Goal: Task Accomplishment & Management: Complete application form

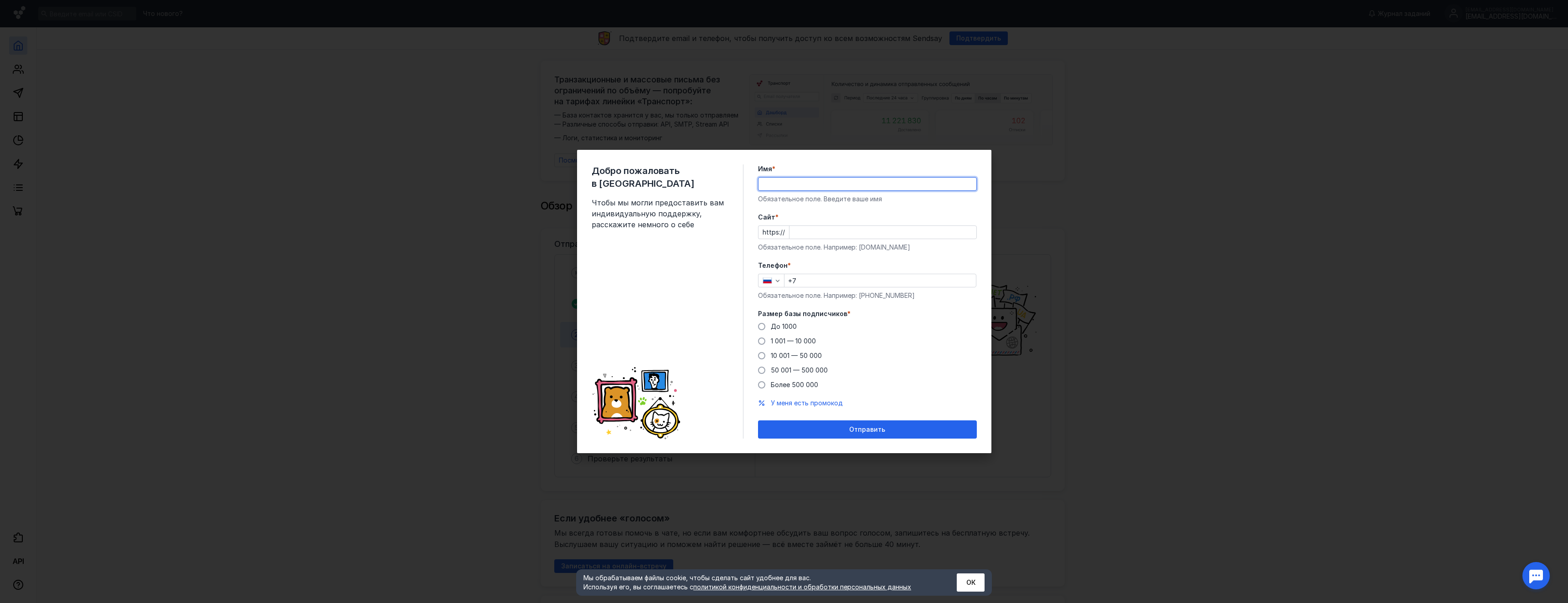
click at [816, 180] on input "Имя *" at bounding box center [867, 184] width 218 height 13
click at [863, 231] on input "Cайт *" at bounding box center [883, 232] width 187 height 13
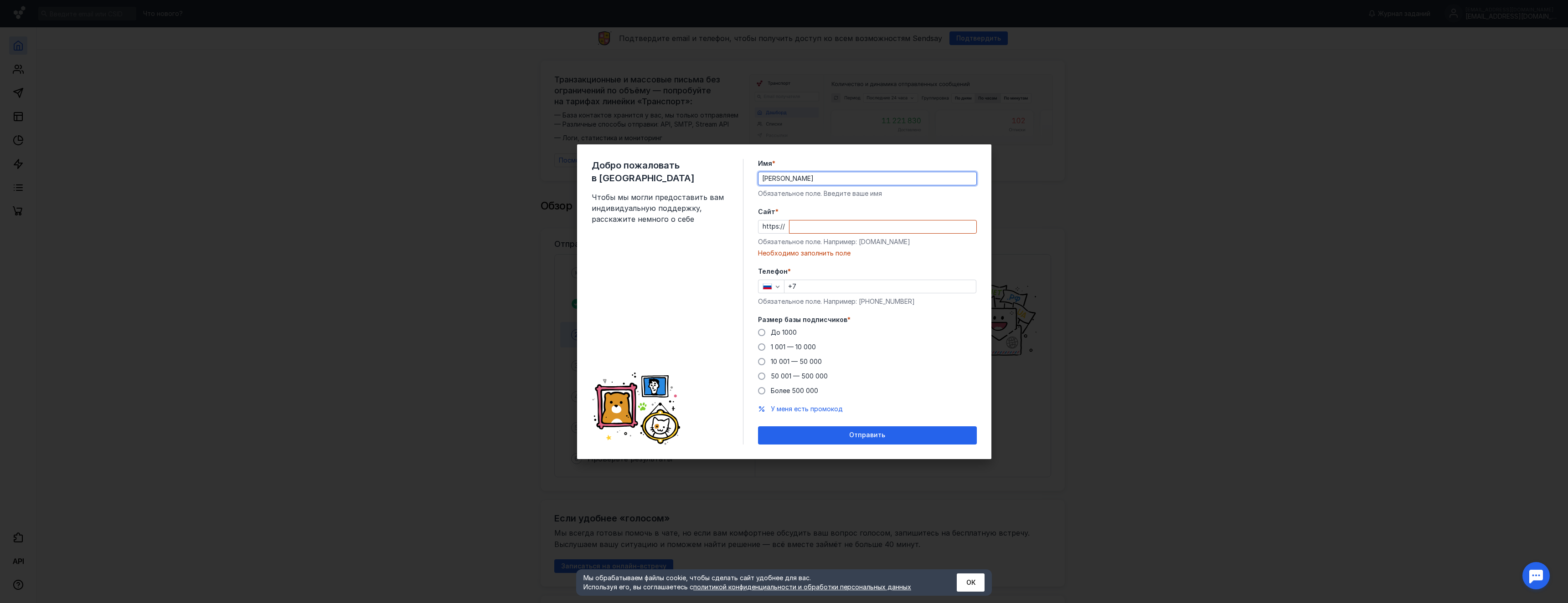
click at [847, 188] on div "Имя * [PERSON_NAME] Обязательное поле. Введите ваше имя" at bounding box center [867, 178] width 219 height 39
drag, startPoint x: 847, startPoint y: 181, endPoint x: 718, endPoint y: 180, distance: 129.0
click at [718, 180] on div "Добро пожаловать в Sendsay Чтобы мы могли предоставить вам индивидуальную подде…" at bounding box center [784, 301] width 415 height 315
type input "[PERSON_NAME]"
click at [833, 229] on input "Cайт *" at bounding box center [883, 226] width 187 height 13
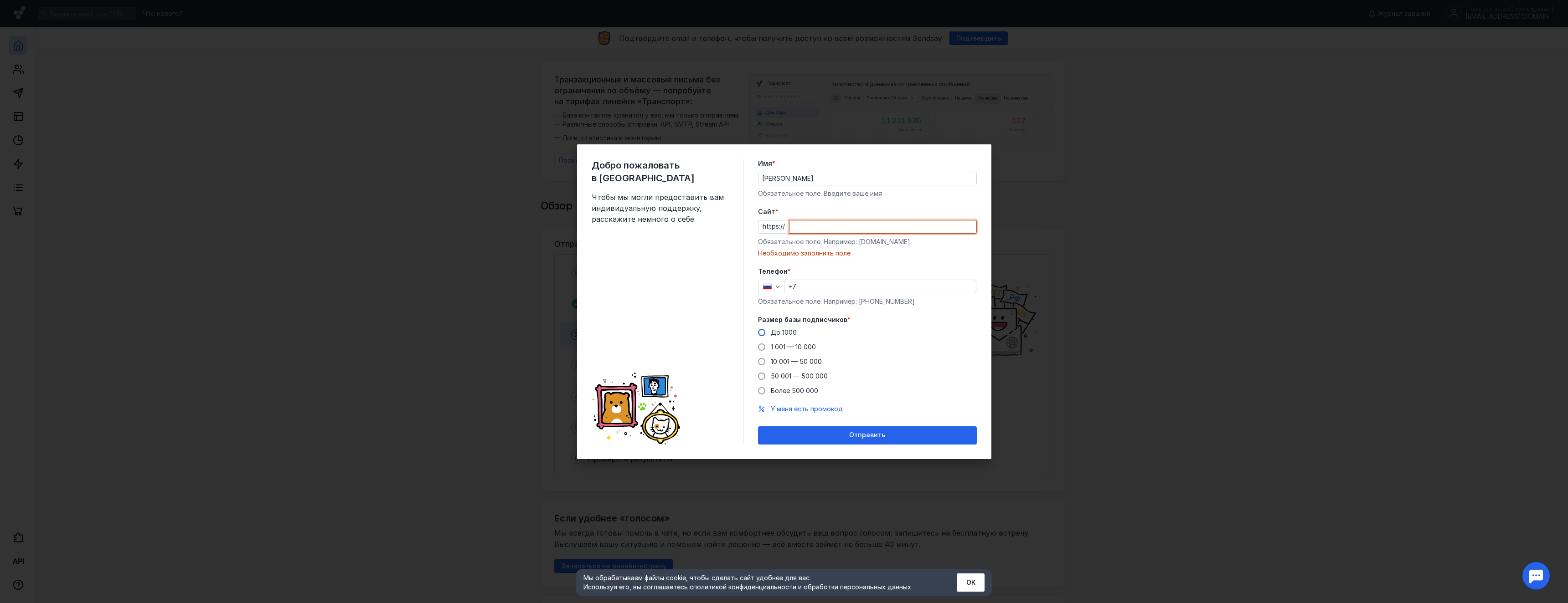
click at [783, 332] on span "До 1000" at bounding box center [783, 332] width 26 height 8
click at [0, 0] on input "До 1000" at bounding box center [0, 0] width 0 height 0
click at [831, 231] on input "Cайт *" at bounding box center [883, 226] width 187 height 13
type input "d"
type input "f"
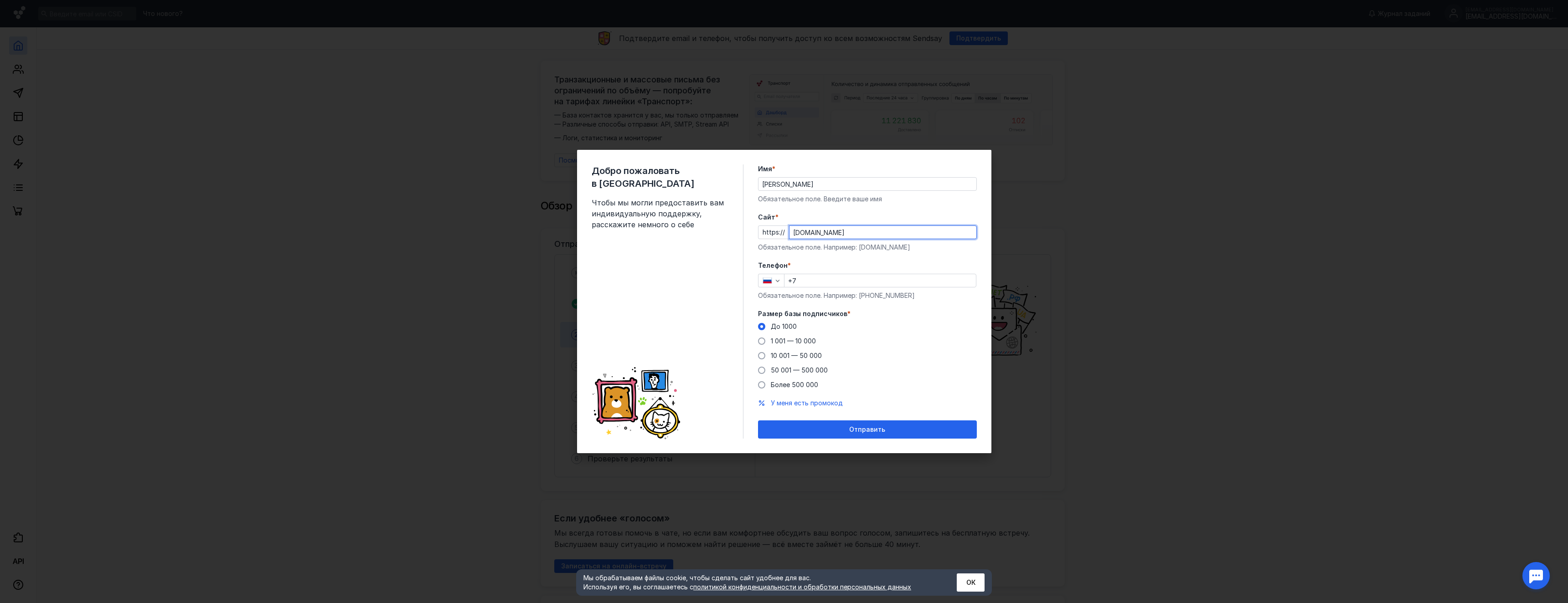
type input "[DOMAIN_NAME]"
click at [841, 277] on input "+7" at bounding box center [880, 281] width 192 height 13
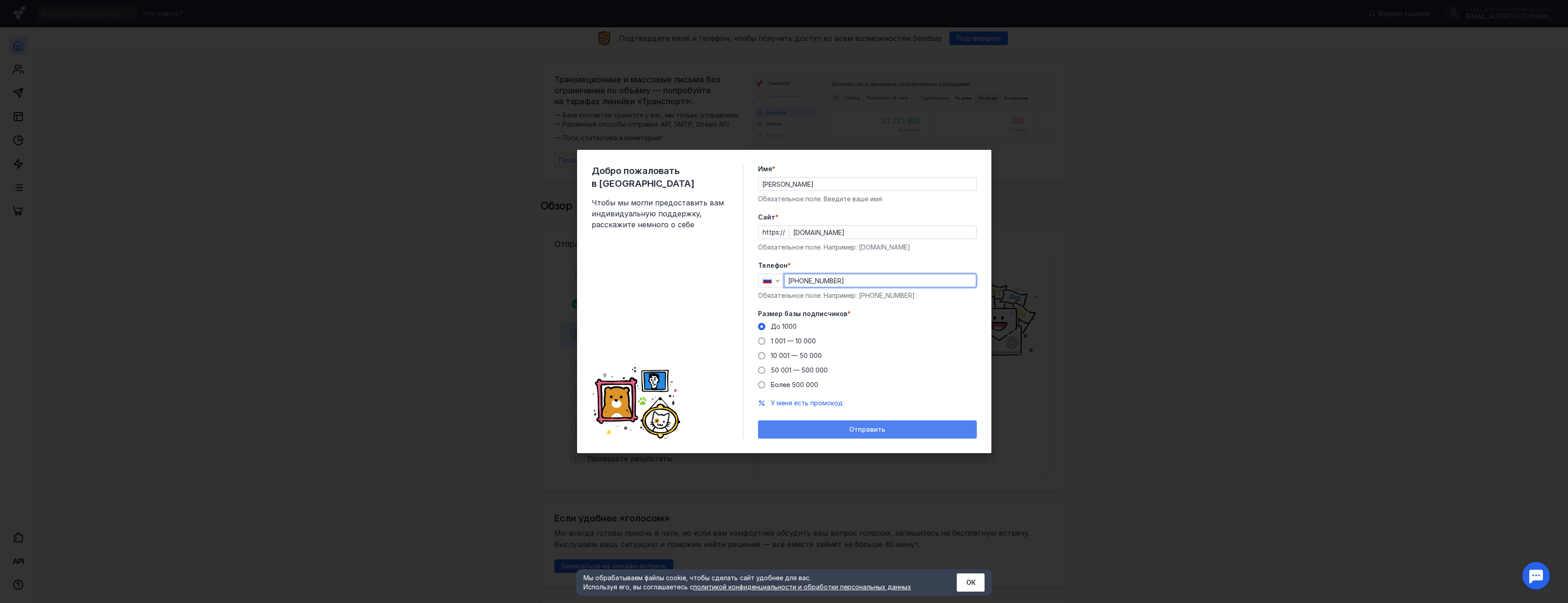
type input "[PHONE_NUMBER]"
click at [846, 423] on div "Отправить" at bounding box center [867, 430] width 219 height 18
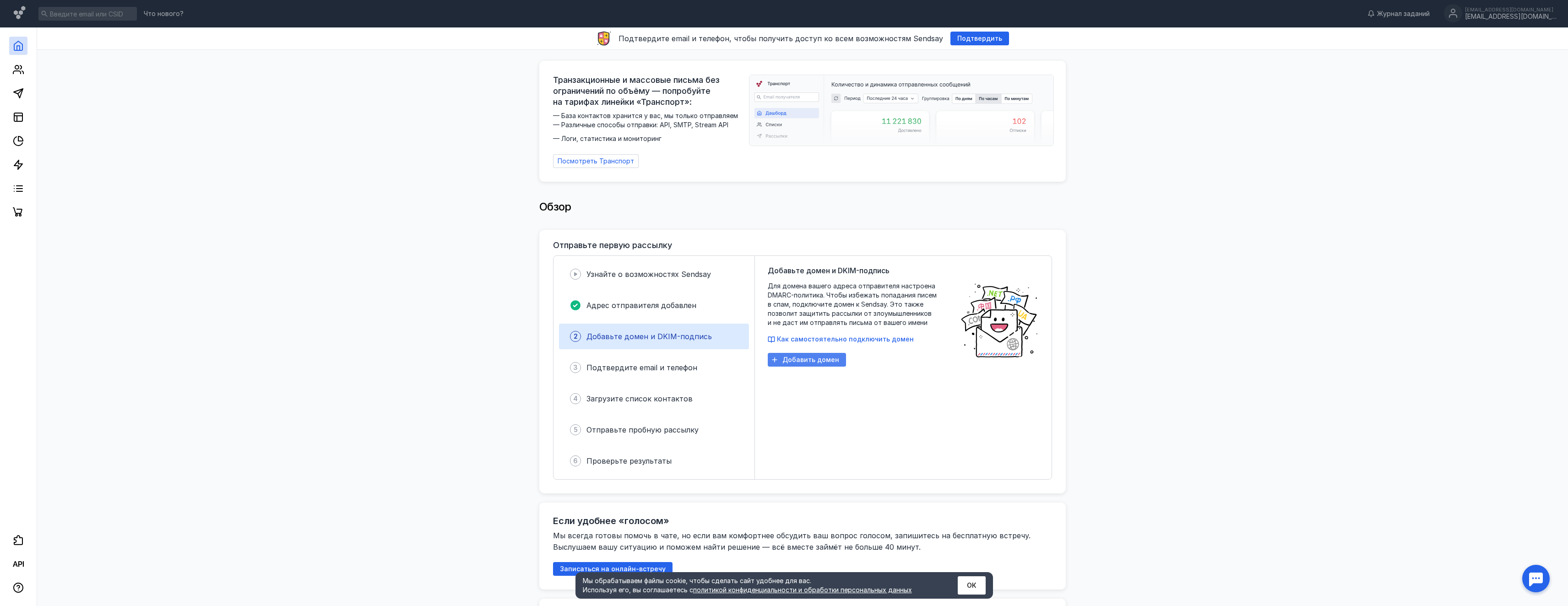
click at [831, 360] on div "Добавить домен" at bounding box center [807, 360] width 78 height 13
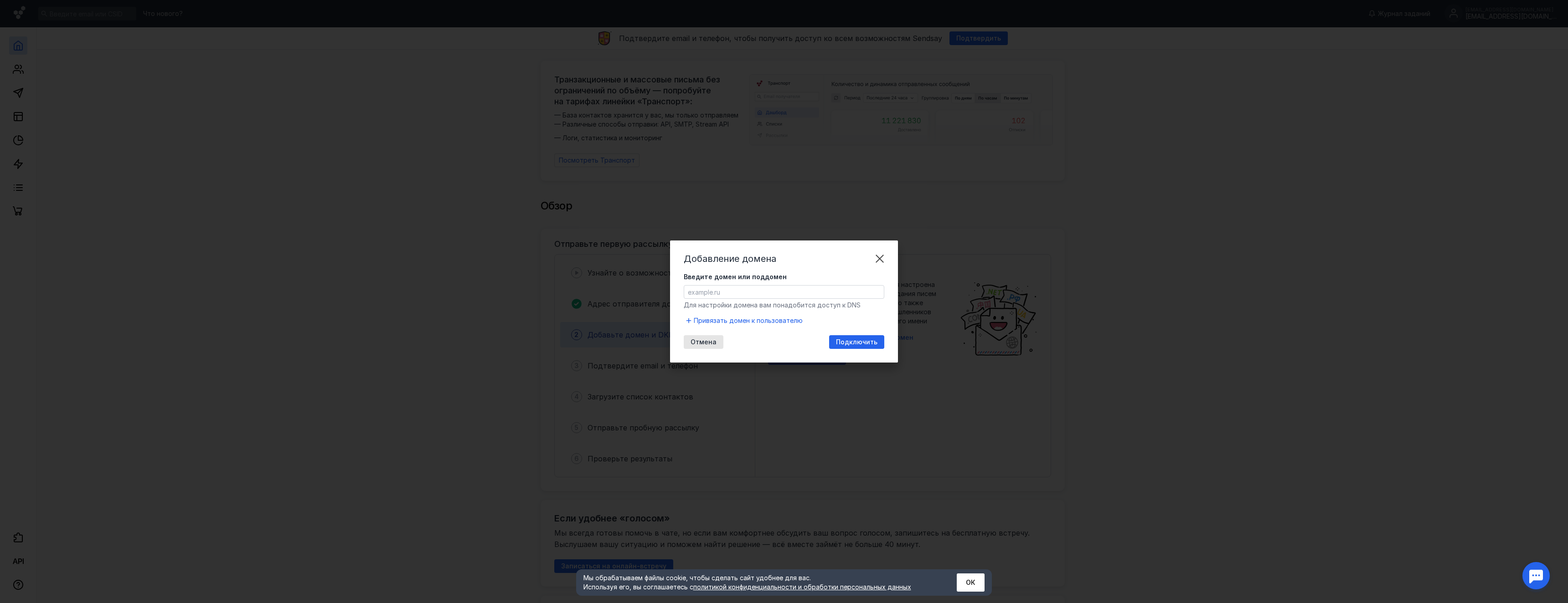
click at [768, 293] on input "Введите домен или поддомен" at bounding box center [784, 292] width 200 height 13
type input "d"
type input "[DOMAIN_NAME]"
click at [845, 347] on div "Подключить" at bounding box center [856, 342] width 55 height 13
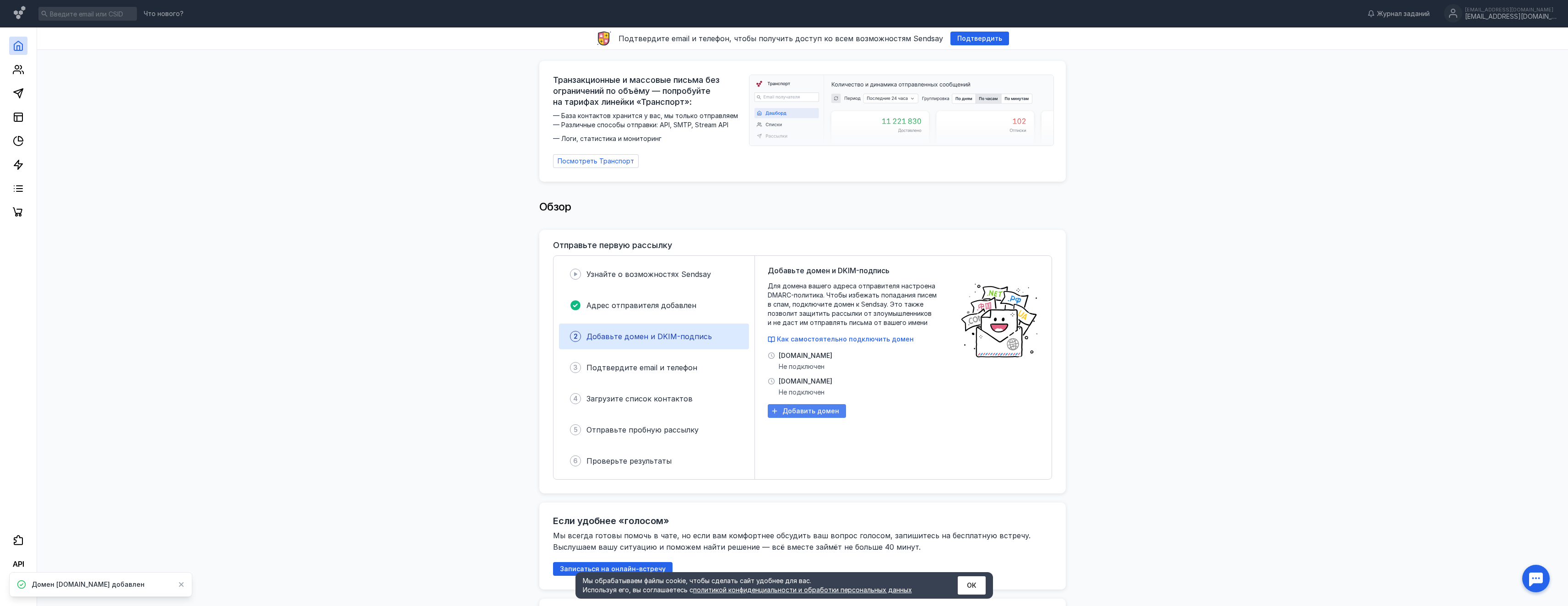
click at [819, 407] on span "Добавить домен" at bounding box center [811, 411] width 57 height 8
click at [819, 355] on span "[DOMAIN_NAME]" at bounding box center [806, 355] width 54 height 9
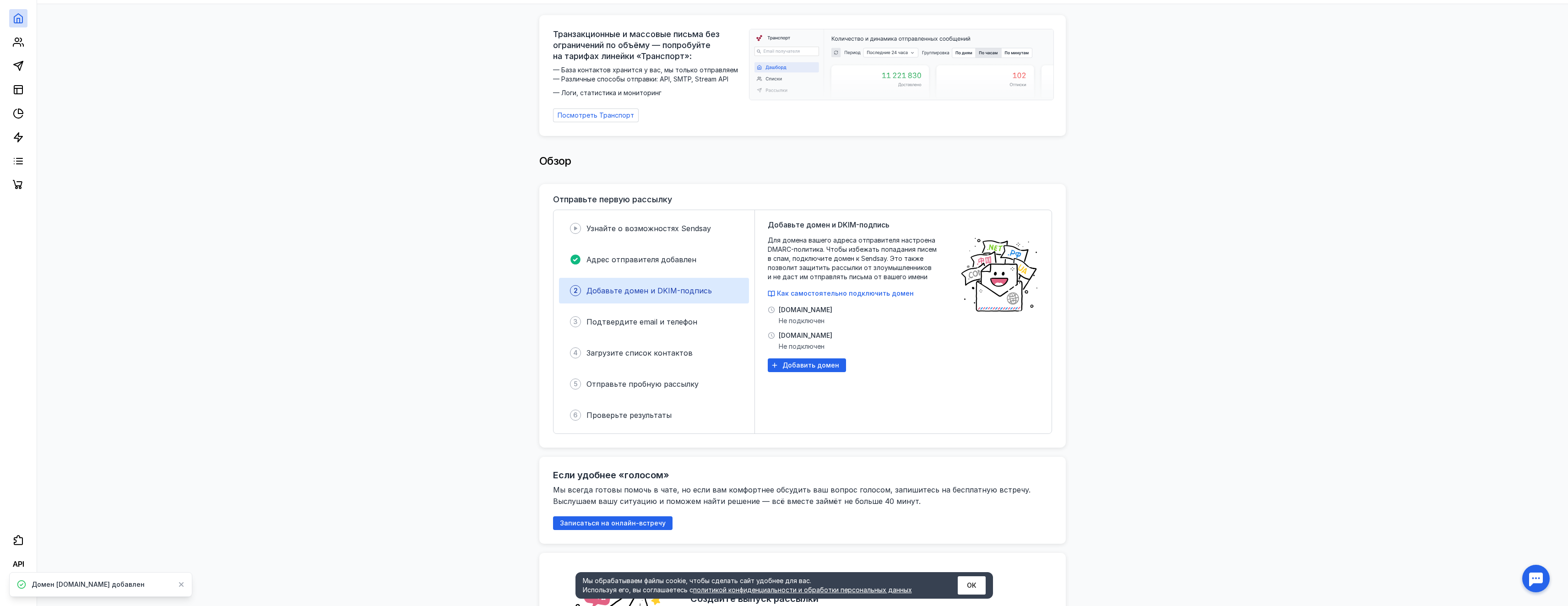
click at [635, 296] on div "2 Добавьте домен и DKIM-подпись" at bounding box center [653, 291] width 190 height 26
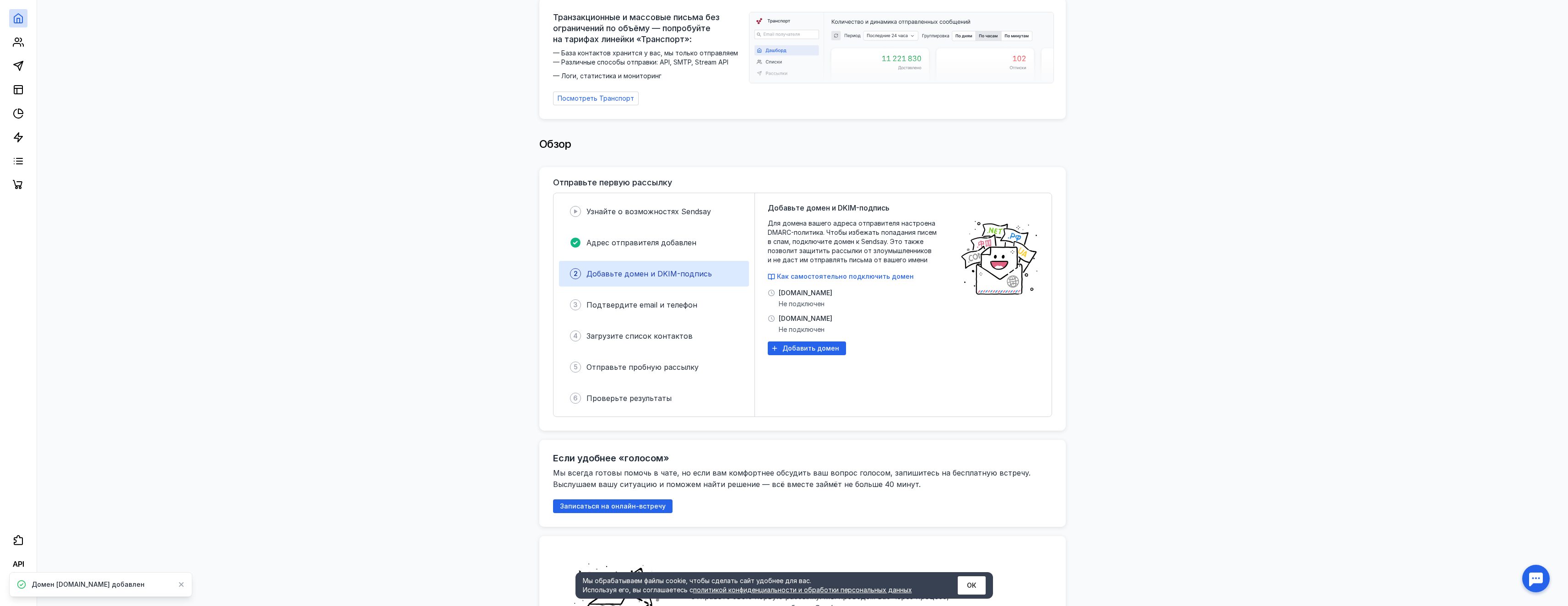
scroll to position [138, 0]
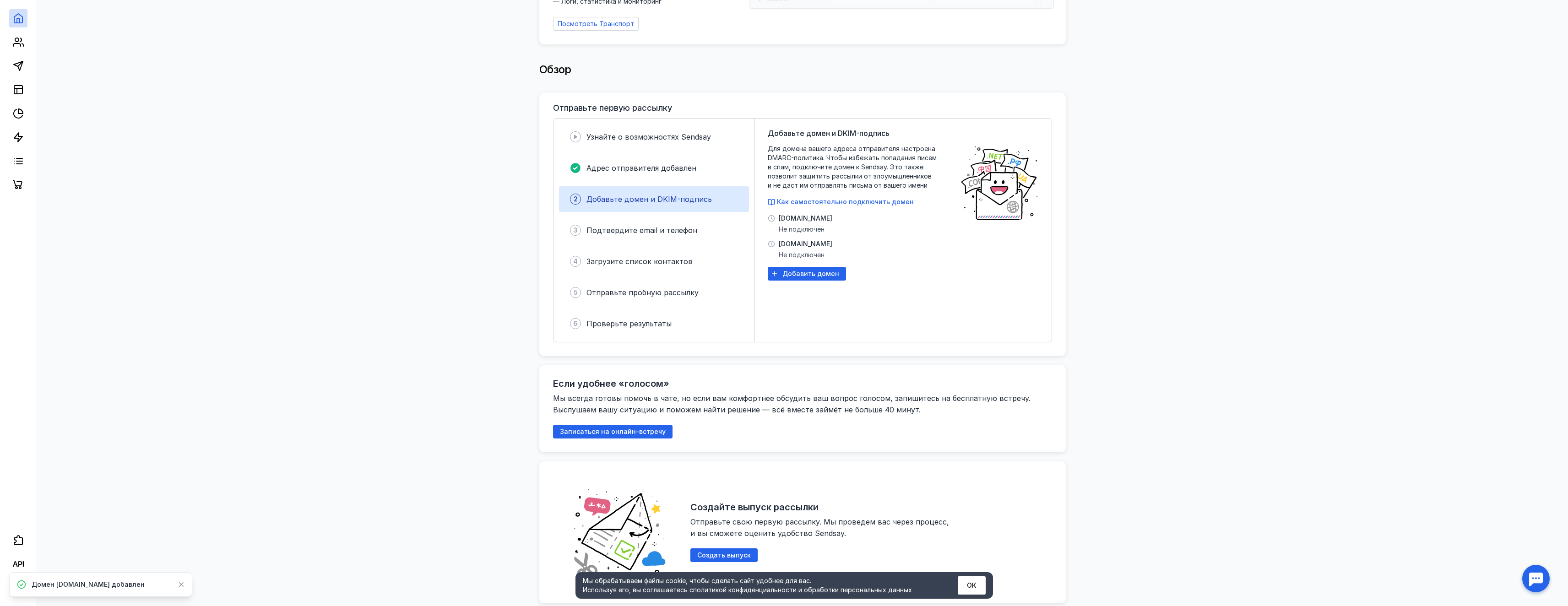
click at [776, 242] on div "[DOMAIN_NAME] Не подключен" at bounding box center [800, 249] width 65 height 20
click at [770, 240] on icon at bounding box center [771, 244] width 7 height 7
click at [686, 201] on div "2 Добавьте домен и DKIM-подпись" at bounding box center [653, 199] width 190 height 26
click at [677, 226] on span "Подтвердите email и телефон" at bounding box center [641, 230] width 111 height 9
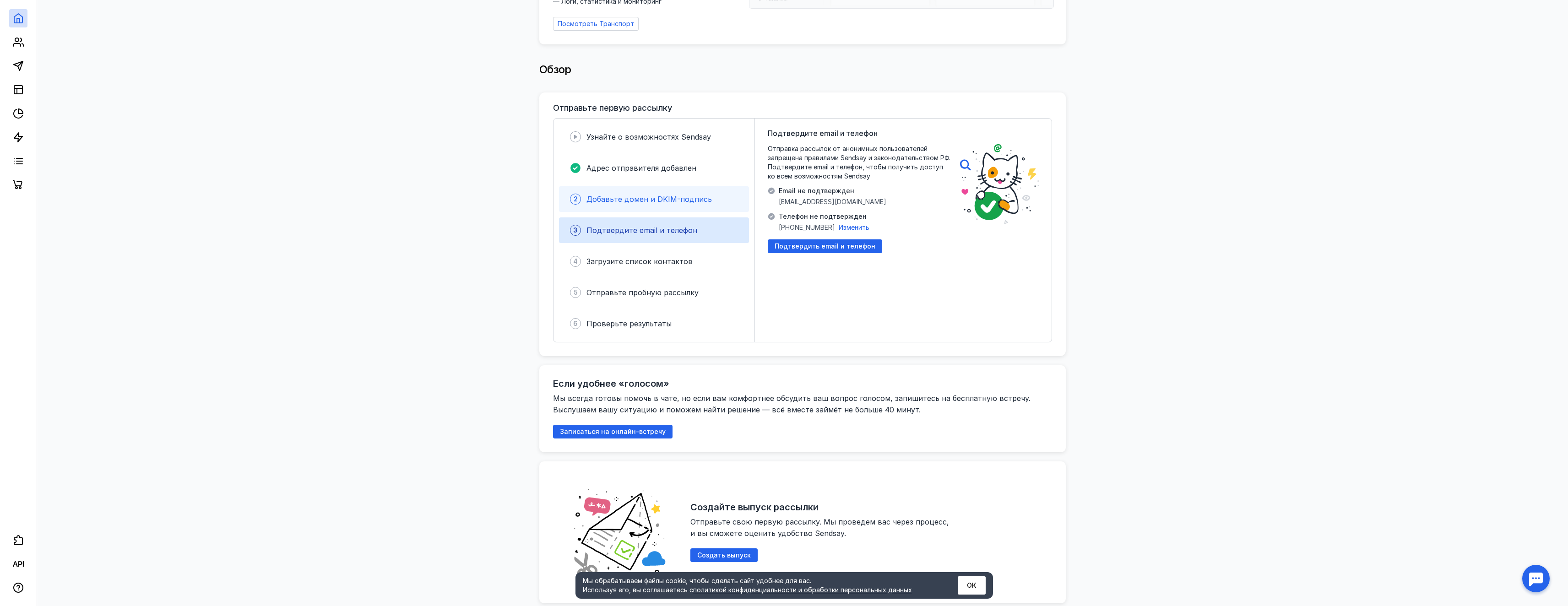
click at [670, 201] on div "2 Добавьте домен и DKIM-подпись" at bounding box center [653, 199] width 190 height 26
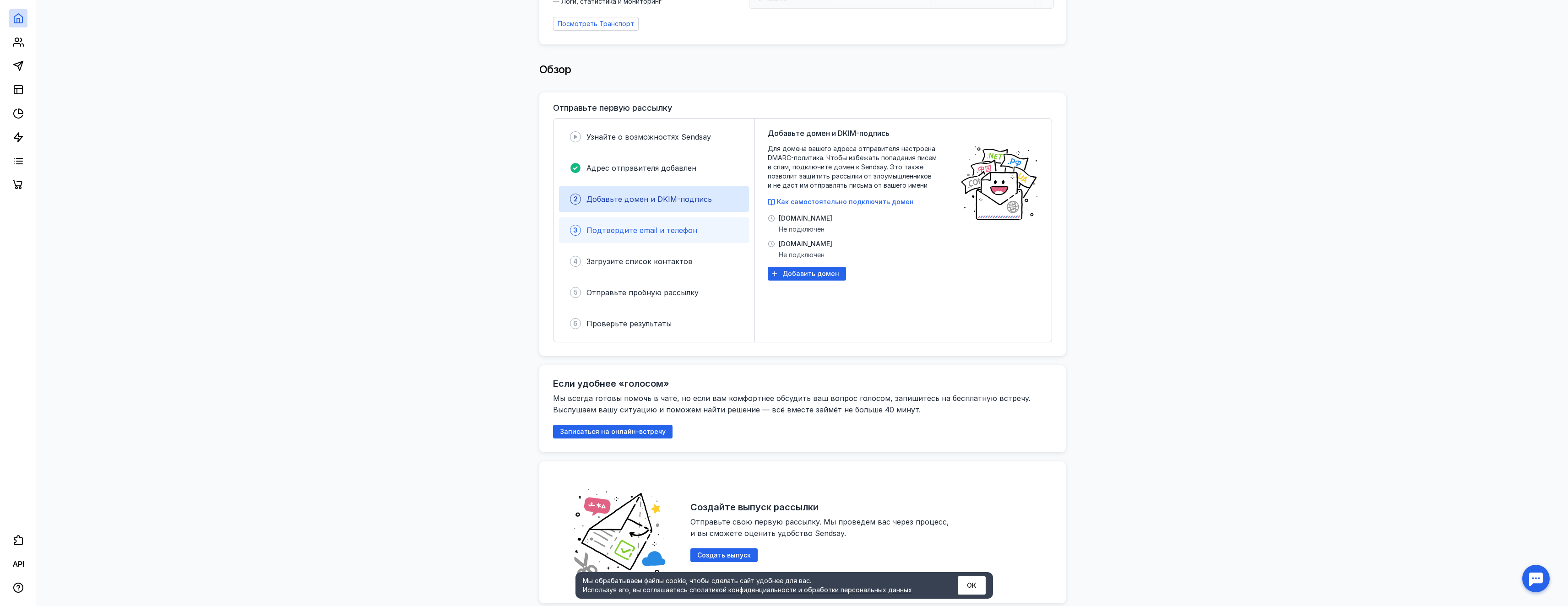
click at [679, 226] on span "Подтвердите email и телефон" at bounding box center [641, 230] width 111 height 9
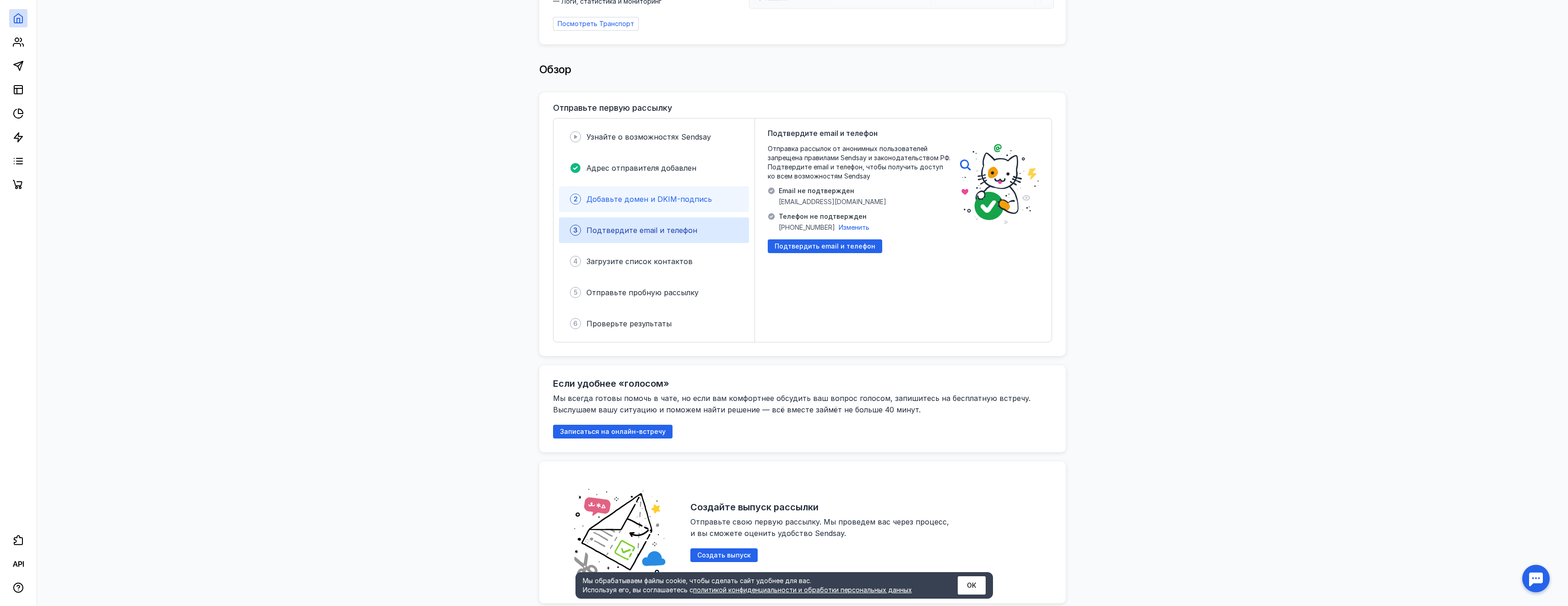
click at [671, 201] on div "2 Добавьте домен и DKIM-подпись" at bounding box center [653, 199] width 190 height 26
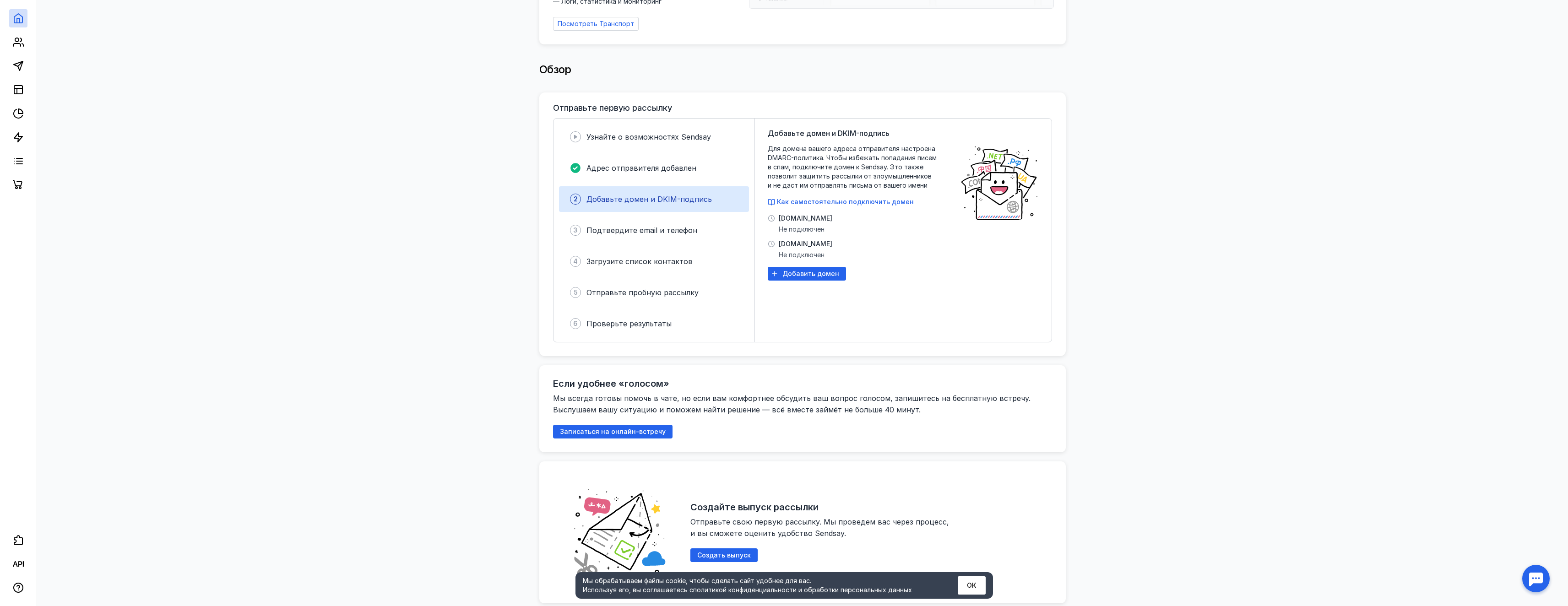
click at [787, 241] on span "[DOMAIN_NAME]" at bounding box center [806, 244] width 54 height 9
click at [859, 191] on div "Добавьте домен и DKIM-подпись Для домена вашего адреса отправителя настроена DM…" at bounding box center [859, 230] width 183 height 205
click at [855, 199] on span "Как самостоятельно подключить домен" at bounding box center [845, 201] width 137 height 8
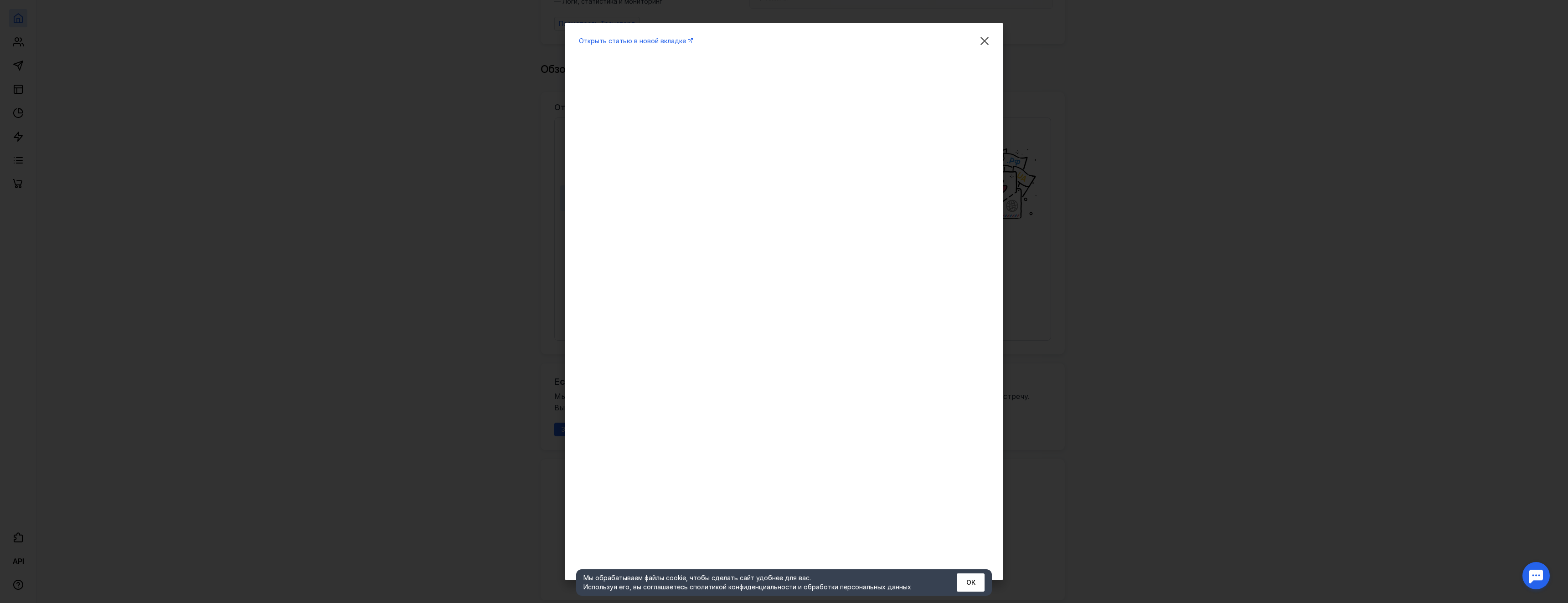
click at [1100, 225] on div "Открыть статью в новой вкладке" at bounding box center [784, 301] width 1568 height 603
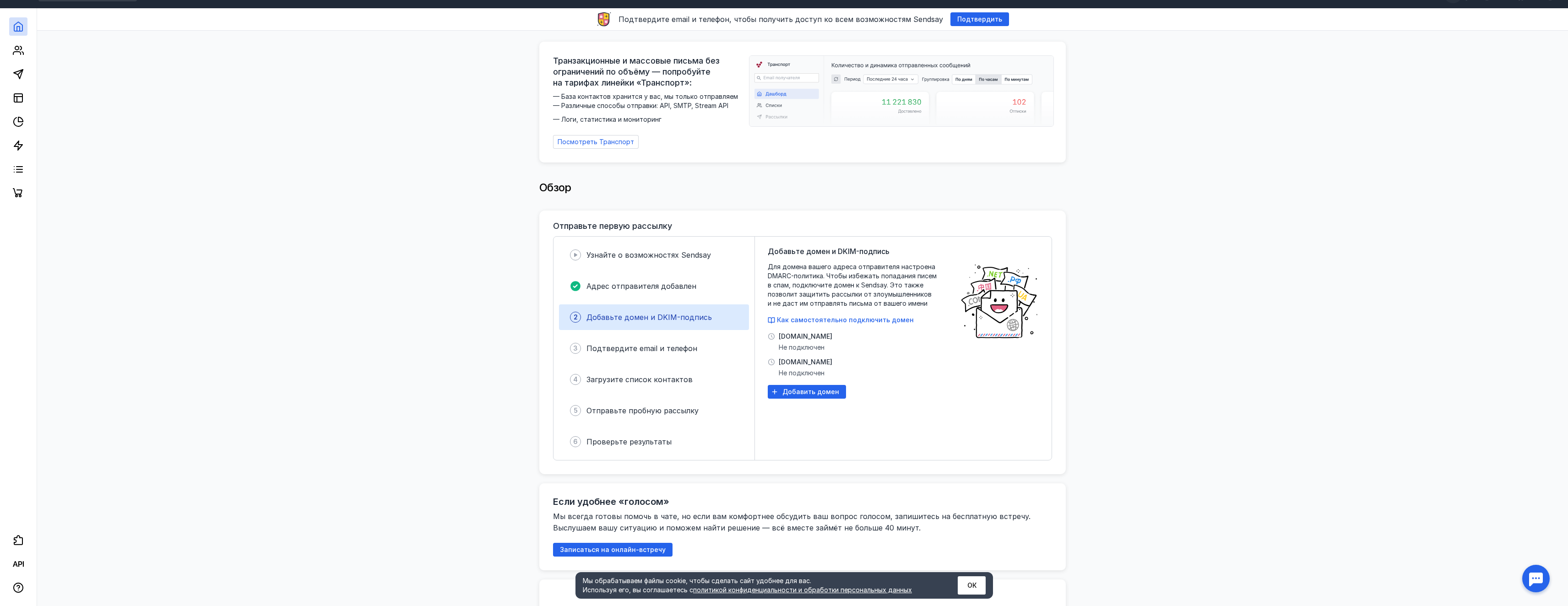
scroll to position [0, 0]
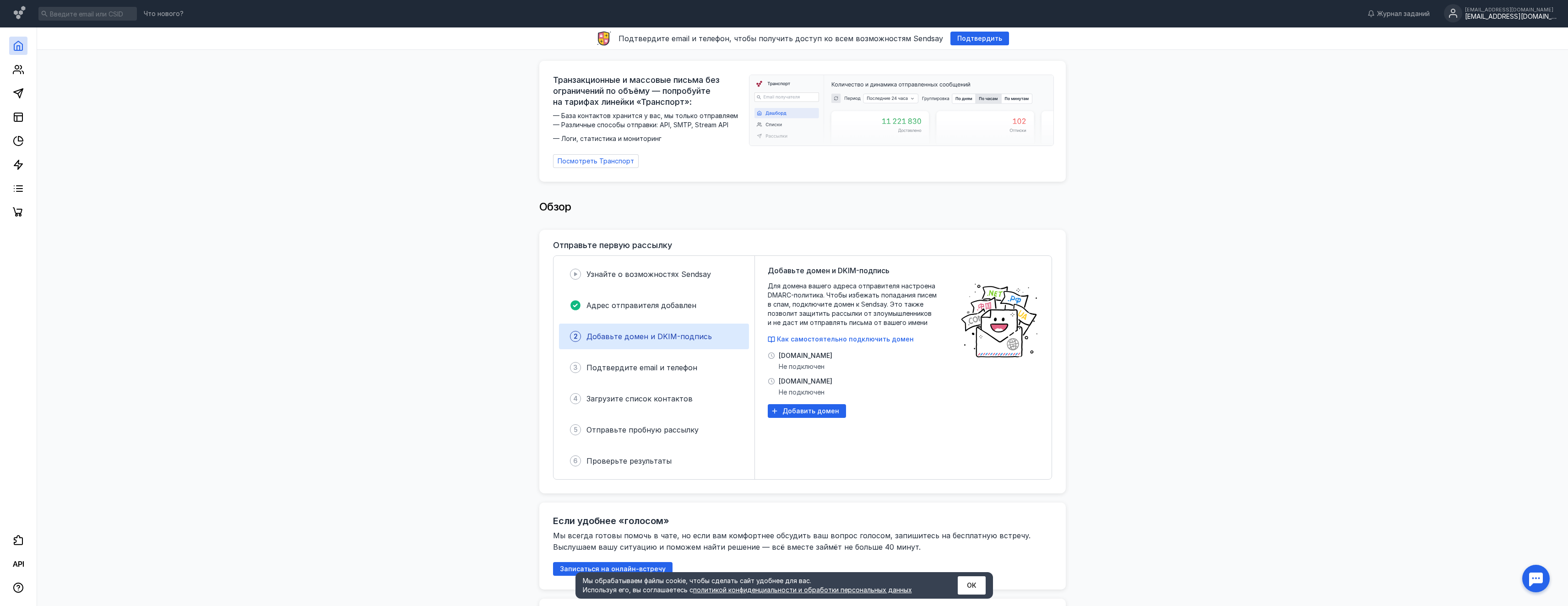
click at [1498, 9] on div "[EMAIL_ADDRESS][DOMAIN_NAME]" at bounding box center [1511, 9] width 92 height 6
click at [15, 76] on link at bounding box center [18, 70] width 18 height 18
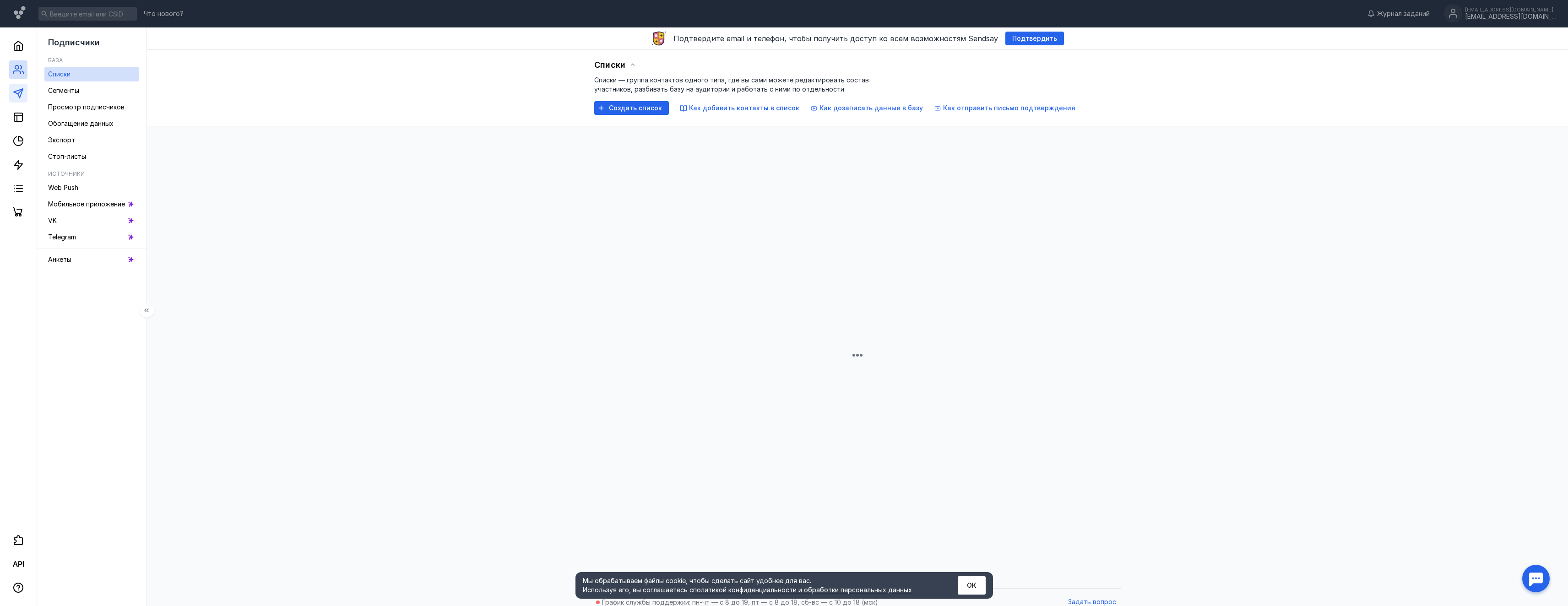
click at [21, 102] on link at bounding box center [18, 94] width 18 height 18
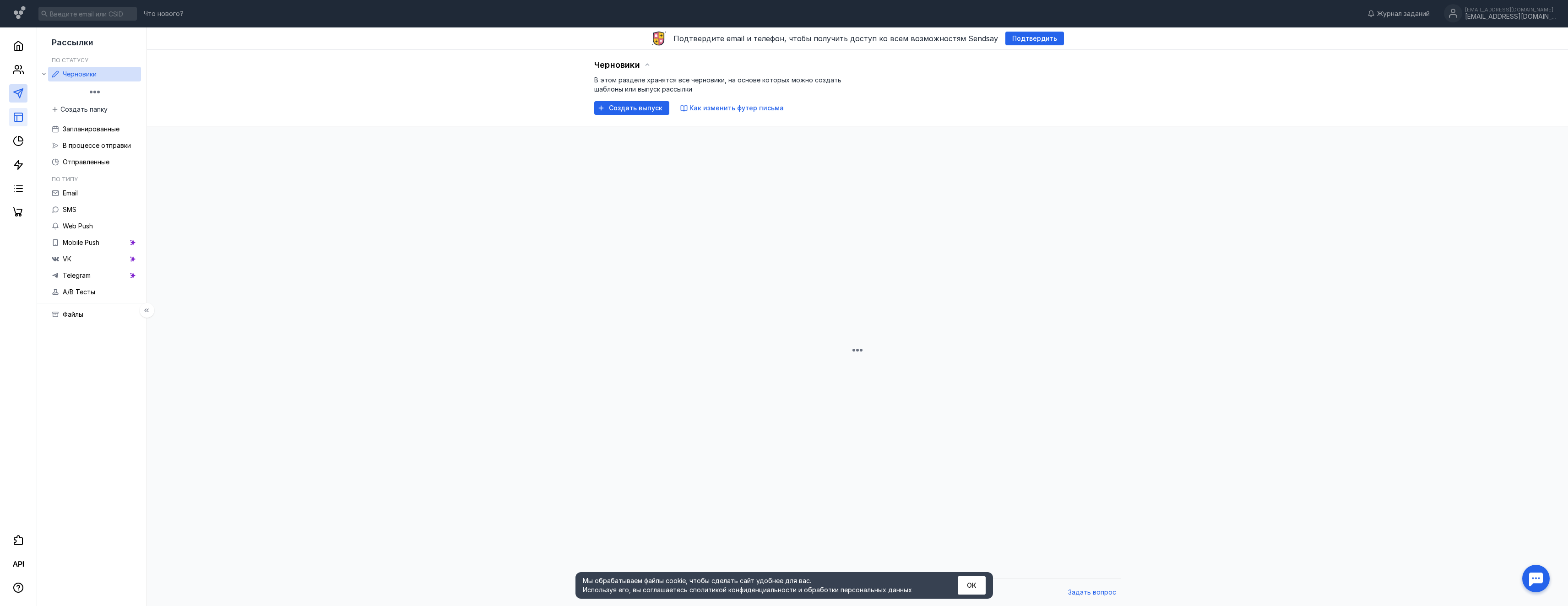
click at [19, 108] on link at bounding box center [18, 117] width 18 height 18
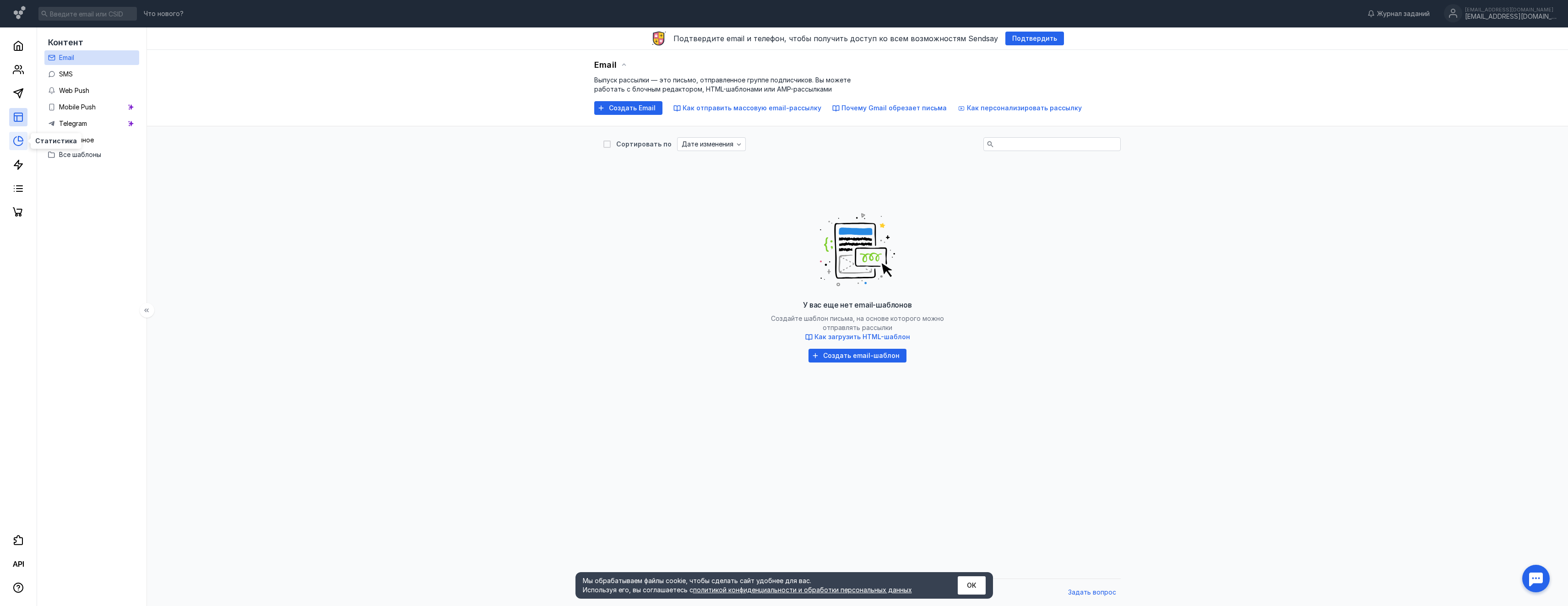
click at [19, 136] on icon at bounding box center [20, 138] width 4 height 4
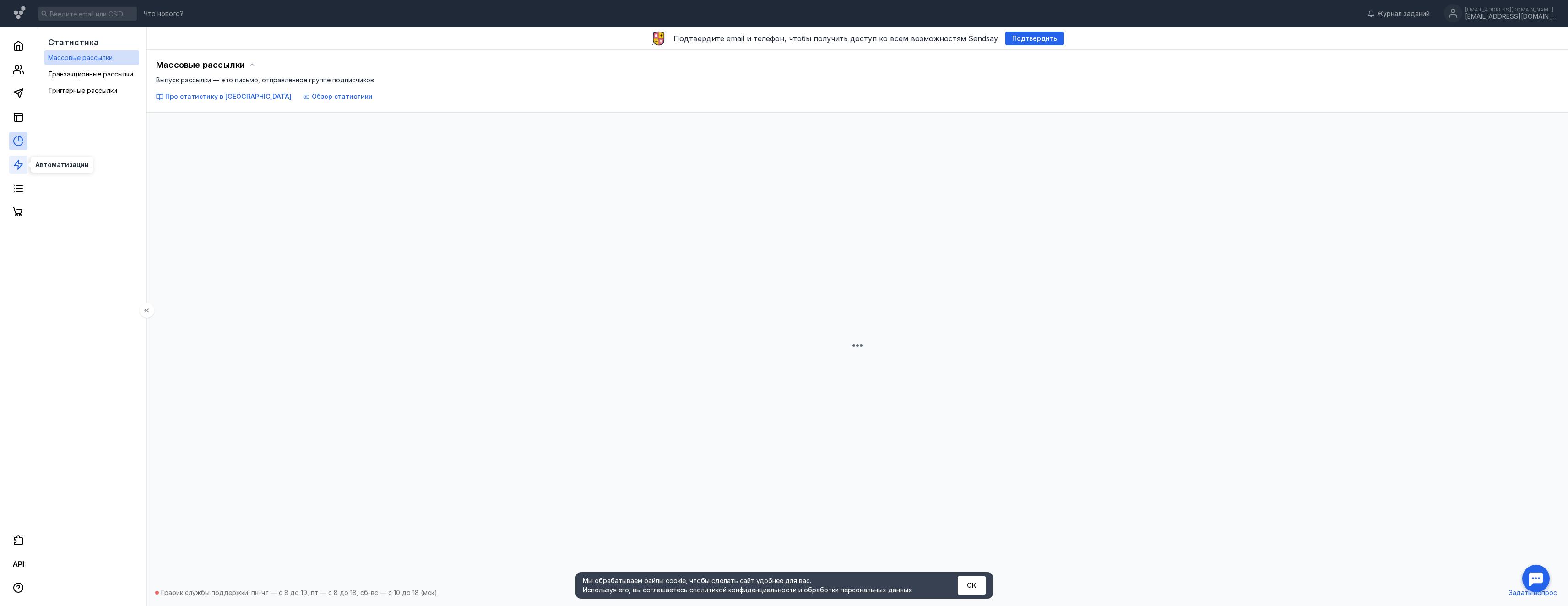
click at [15, 171] on link at bounding box center [18, 165] width 18 height 18
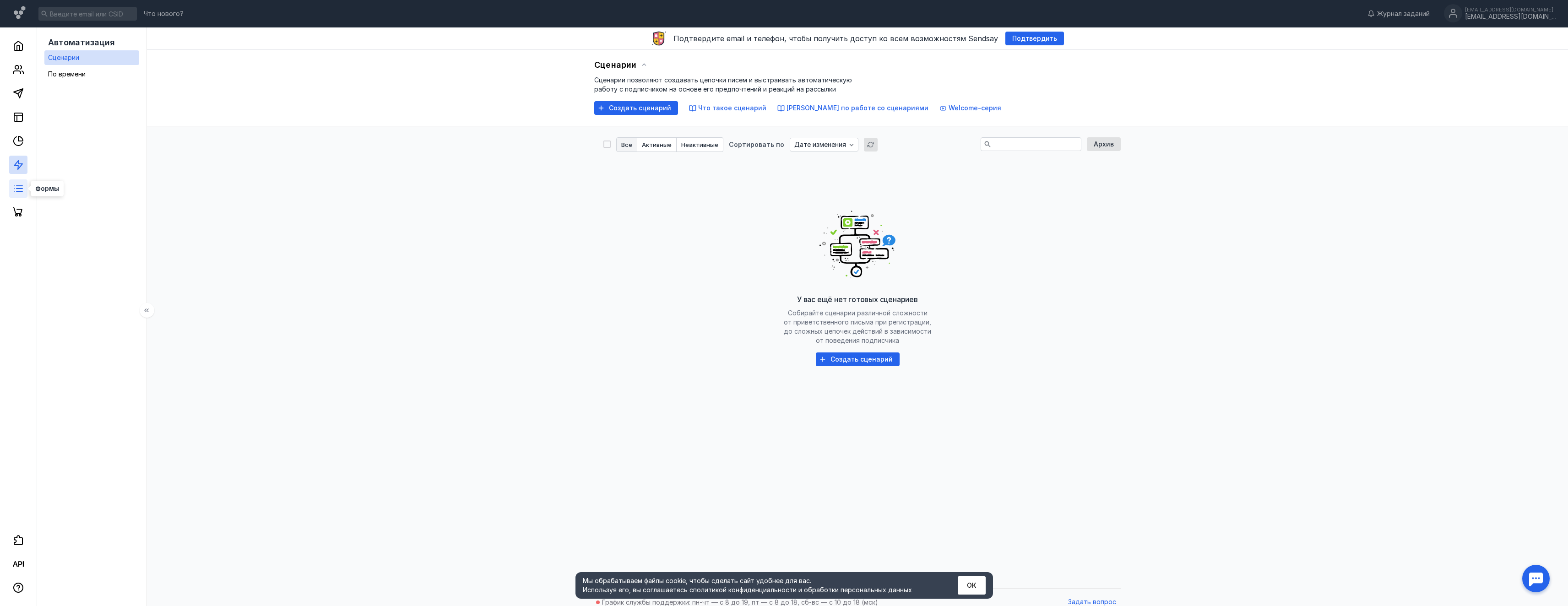
click at [15, 192] on icon at bounding box center [18, 189] width 11 height 11
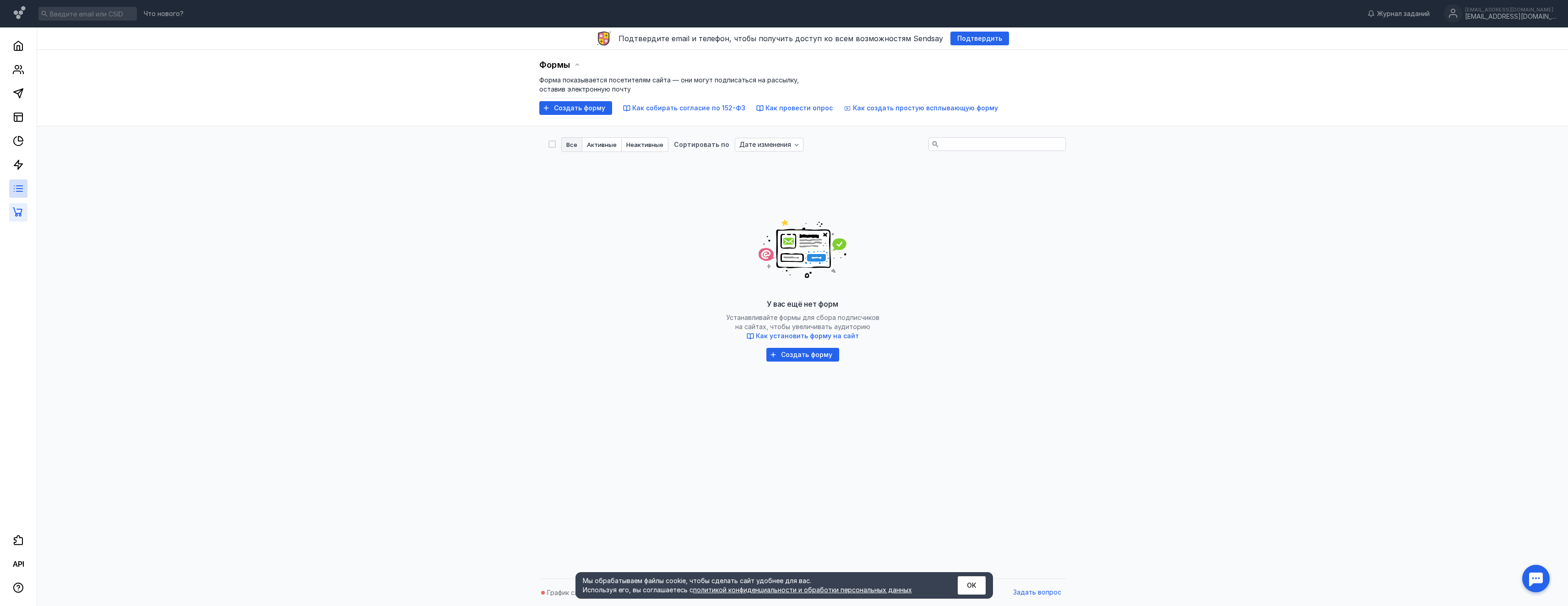
click at [17, 204] on link at bounding box center [18, 212] width 18 height 18
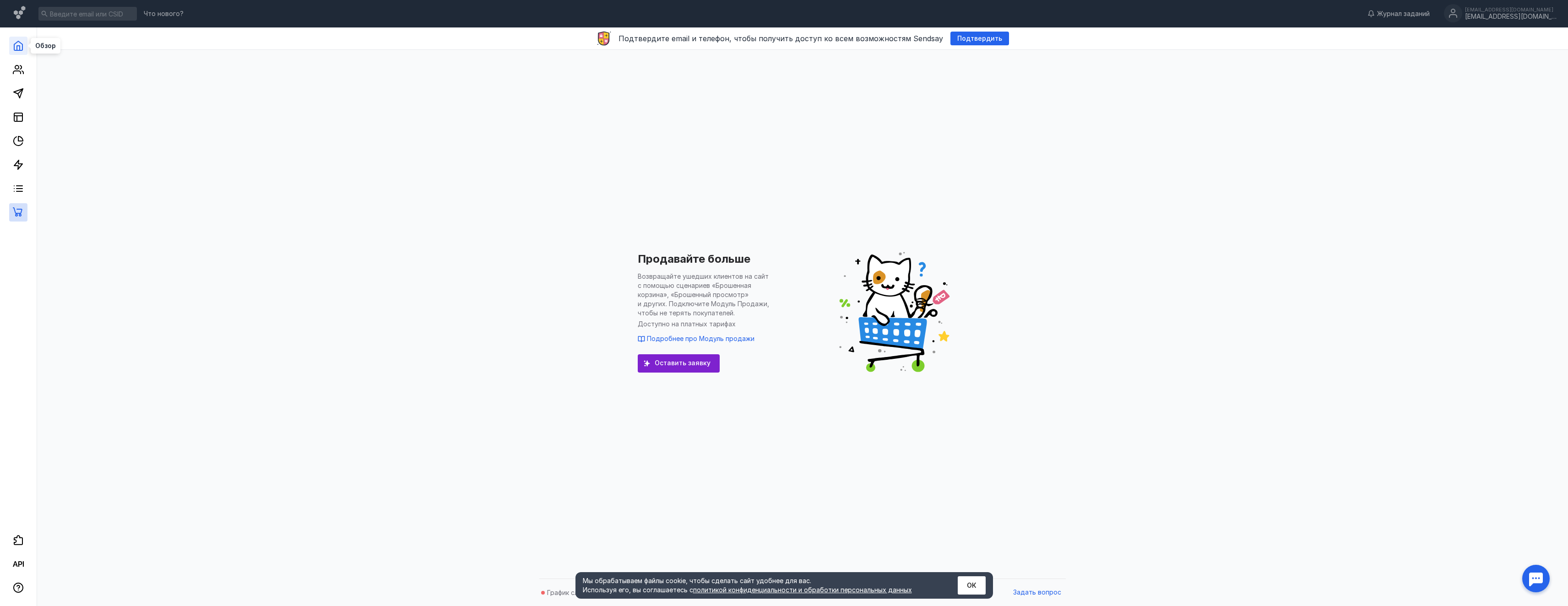
click at [19, 44] on icon at bounding box center [18, 46] width 11 height 11
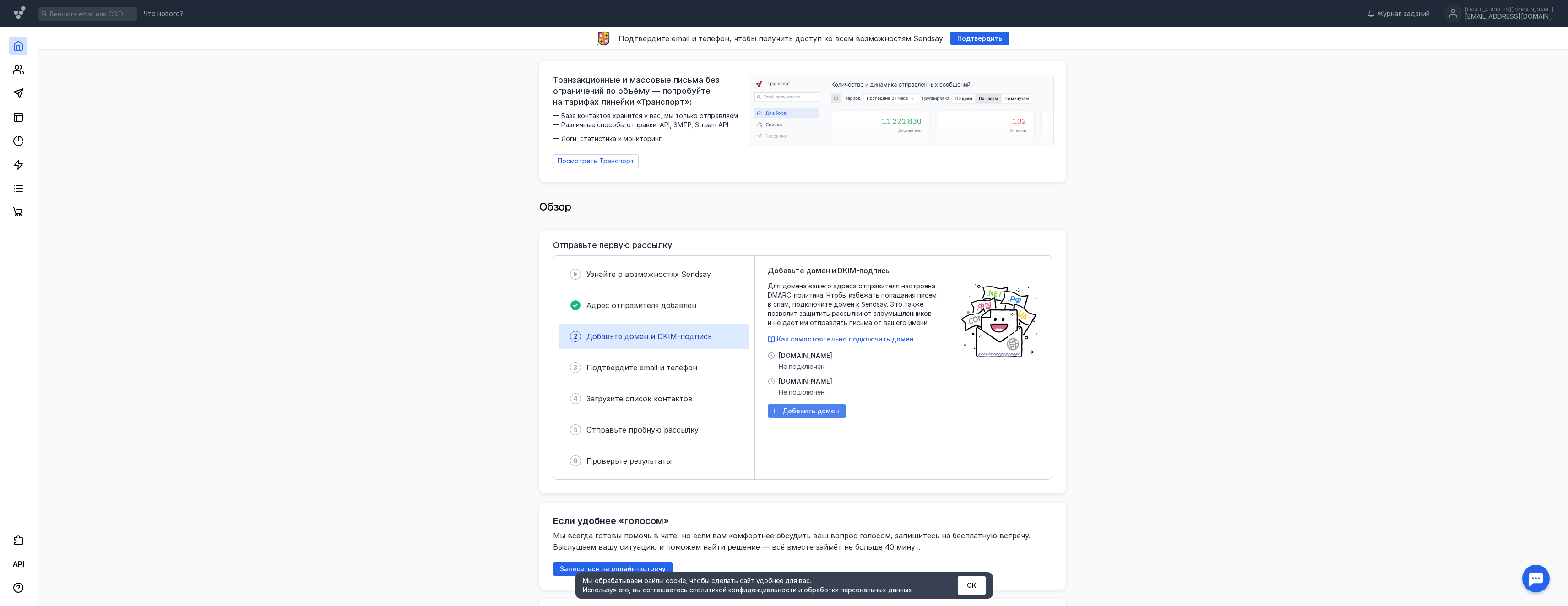
click at [809, 407] on span "Добавить домен" at bounding box center [811, 411] width 57 height 8
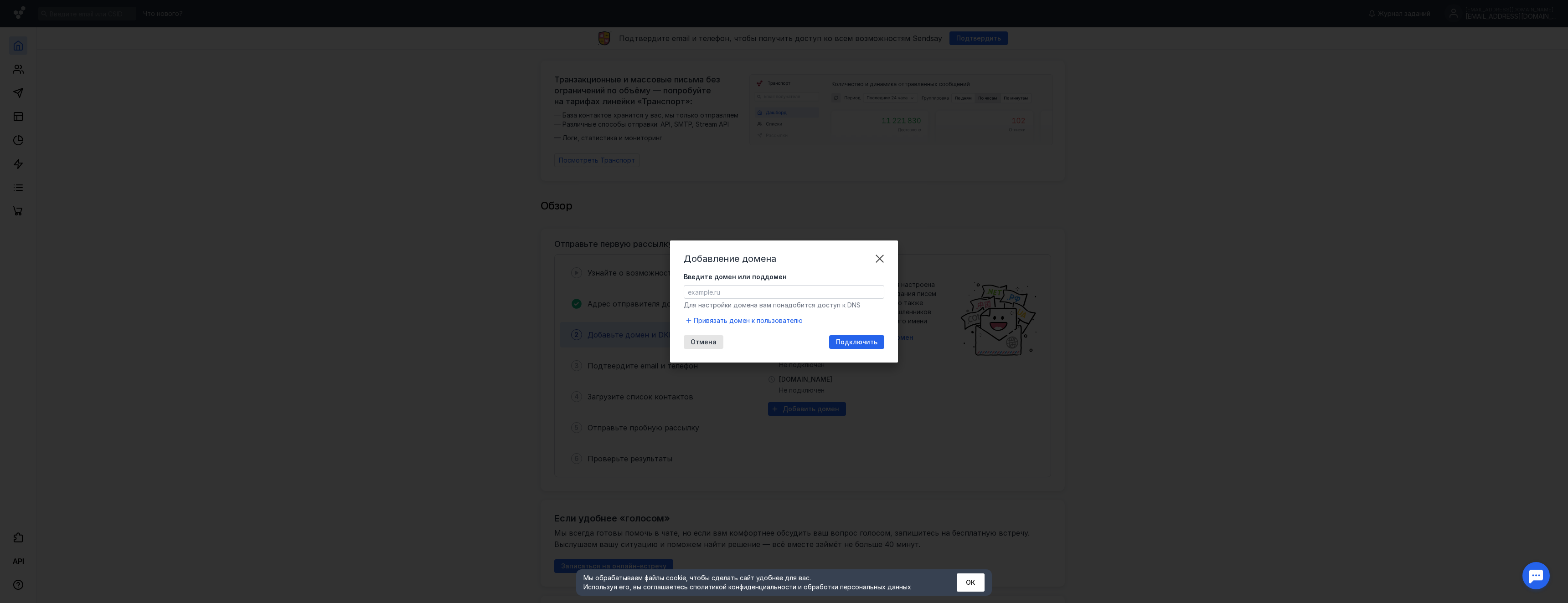
click at [772, 301] on form "Введите домен или поддомен Для настройки домена вам понадобится доступ к DNS Пр…" at bounding box center [783, 299] width 200 height 54
click at [748, 296] on input "Введите домен или поддомен" at bounding box center [784, 292] width 200 height 13
drag, startPoint x: 702, startPoint y: 315, endPoint x: 702, endPoint y: 320, distance: 5.0
click at [702, 316] on form "Введите домен или поддомен Для настройки домена вам понадобится доступ к DNS Пр…" at bounding box center [783, 299] width 200 height 54
click at [702, 320] on span "Привязать домен к пользователю" at bounding box center [748, 321] width 109 height 9
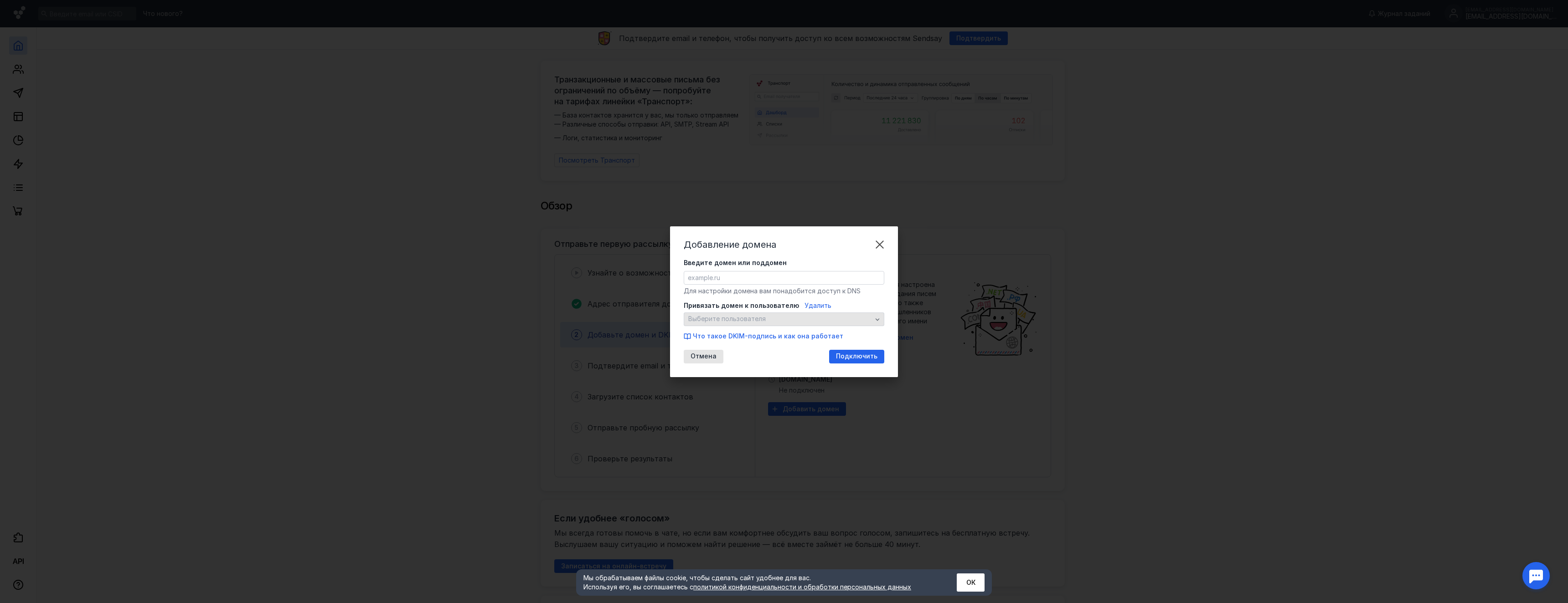
click at [732, 324] on div "Выберите пользователя" at bounding box center [783, 319] width 200 height 13
click at [729, 321] on span "Выберите пользователя" at bounding box center [727, 319] width 77 height 8
click at [810, 309] on div "Привязать домен к пользователю Удалить Выберите пользователя Что такое DKIM-под…" at bounding box center [783, 321] width 200 height 40
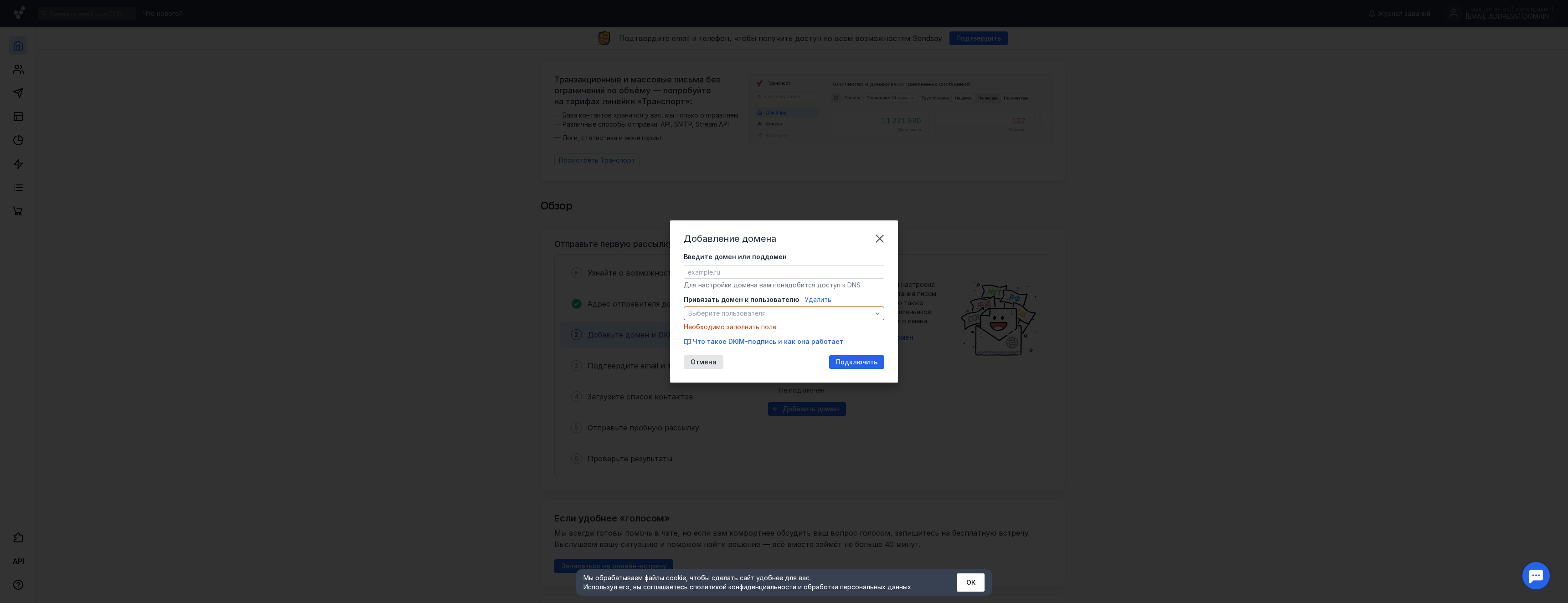
click at [813, 298] on span "Удалить" at bounding box center [818, 299] width 27 height 8
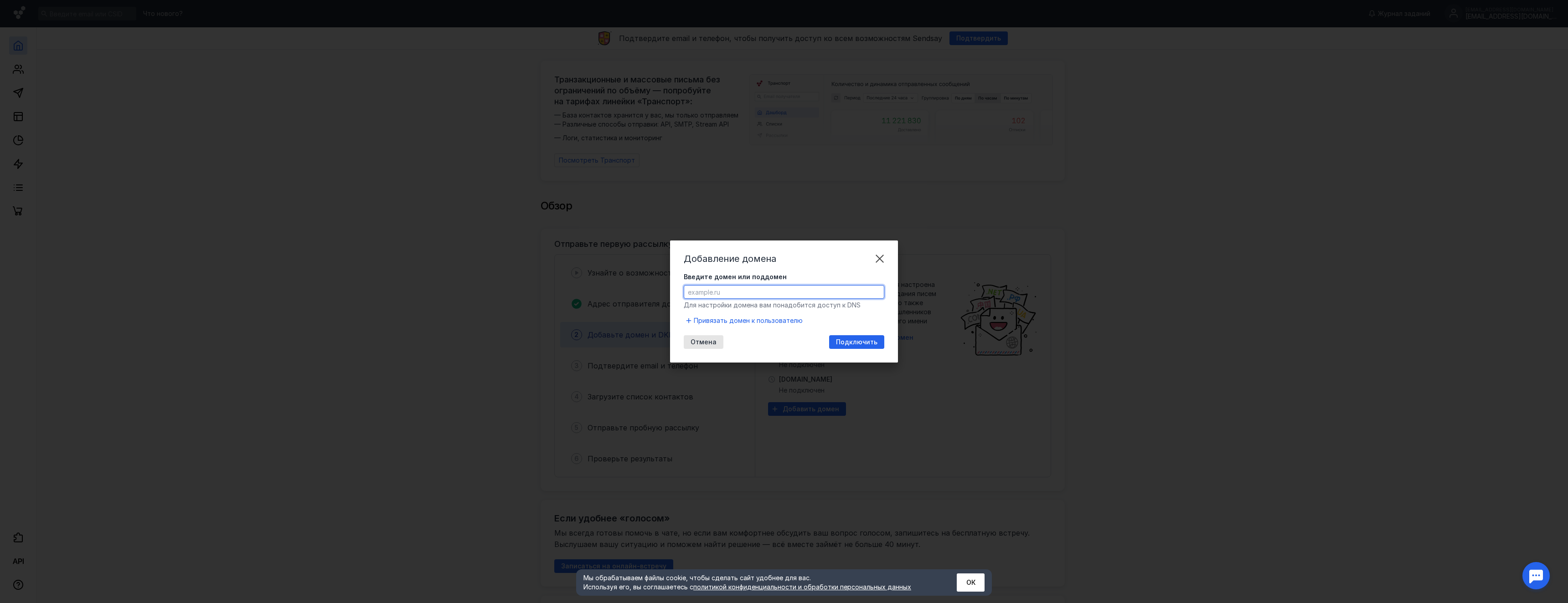
click at [802, 288] on input "Введите домен или поддомен" at bounding box center [784, 292] width 200 height 13
type input "d"
type input "[DOMAIN_NAME]"
click at [858, 349] on div "Добавление домена Введите домен или поддомен [DOMAIN_NAME] Для настройки домена…" at bounding box center [784, 301] width 228 height 122
click at [852, 341] on span "Подключить" at bounding box center [856, 342] width 41 height 8
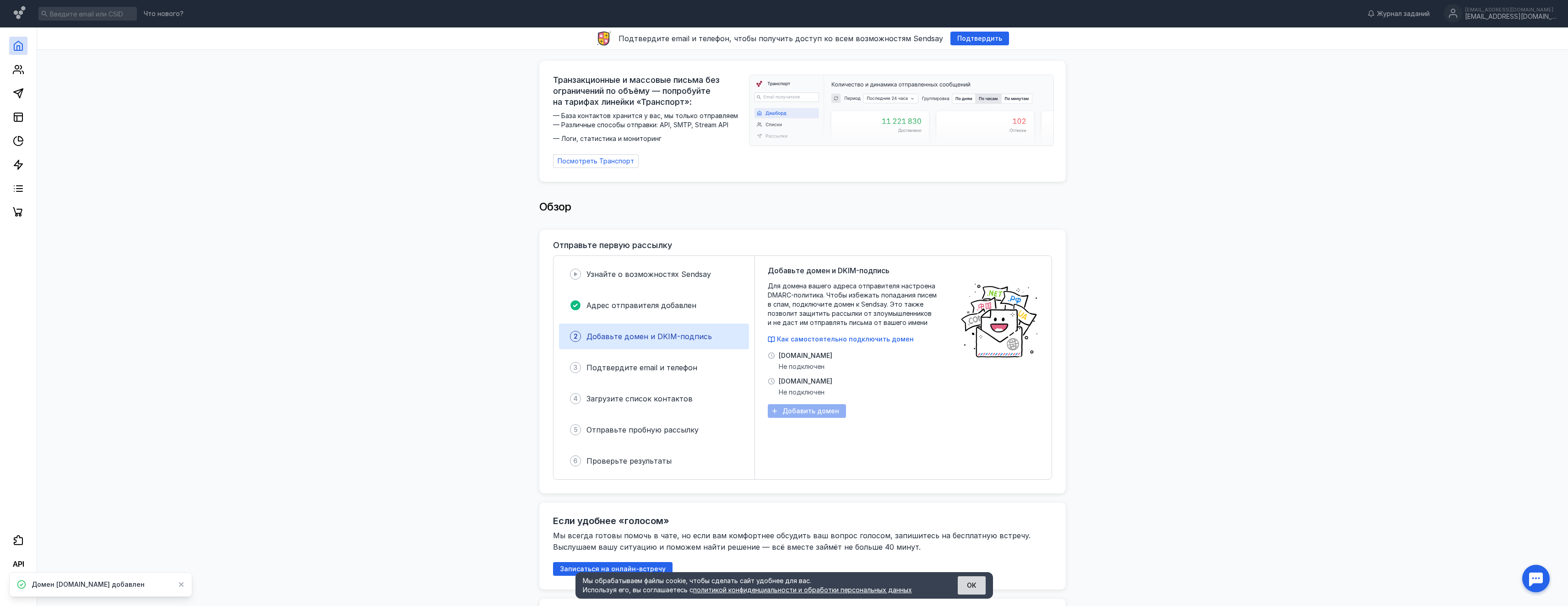
click at [965, 588] on button "ОК" at bounding box center [972, 586] width 28 height 18
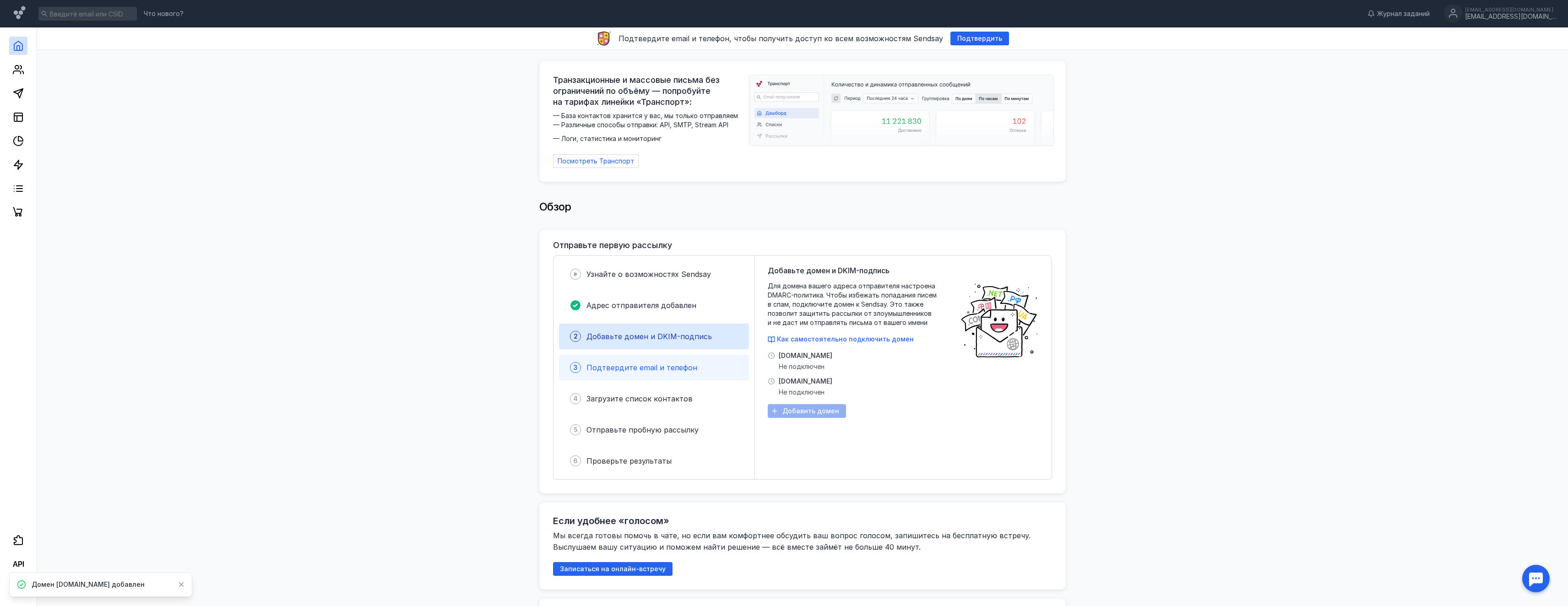
click at [624, 357] on div "3 Подтвердите email и телефон" at bounding box center [653, 368] width 190 height 26
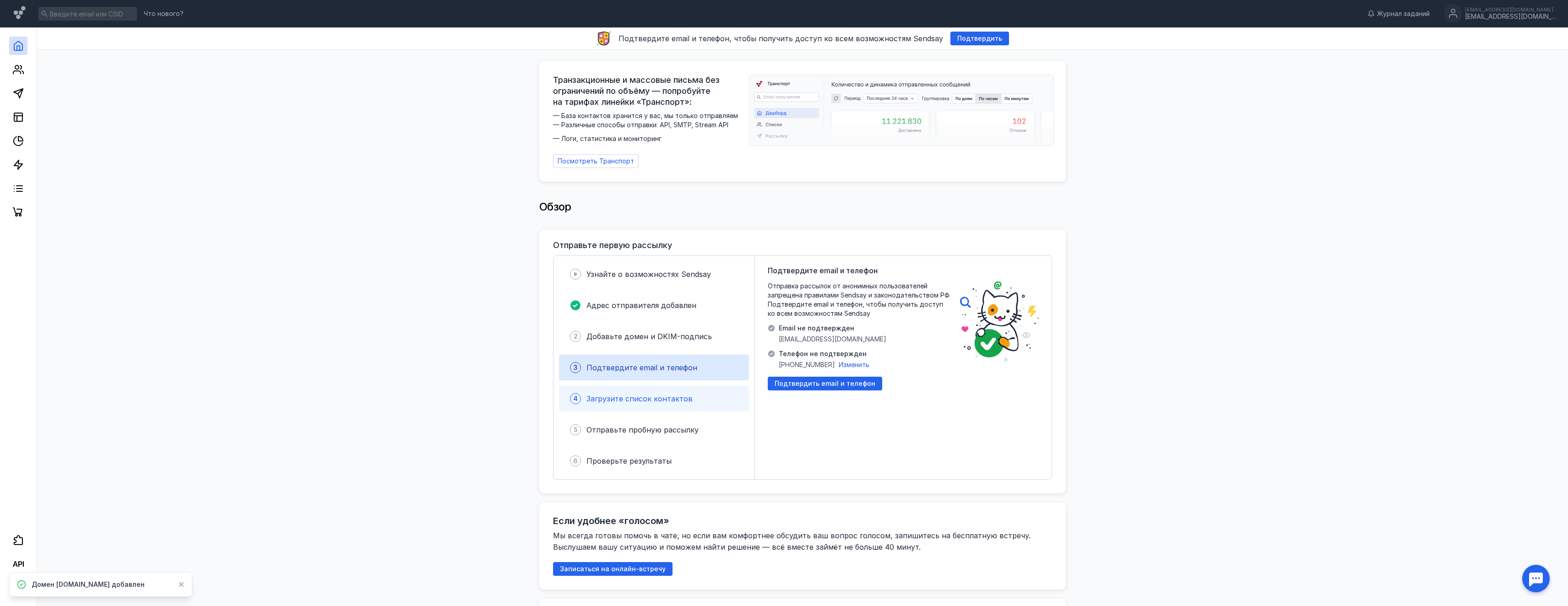
click at [663, 401] on div "4 Загрузите список контактов" at bounding box center [653, 399] width 190 height 26
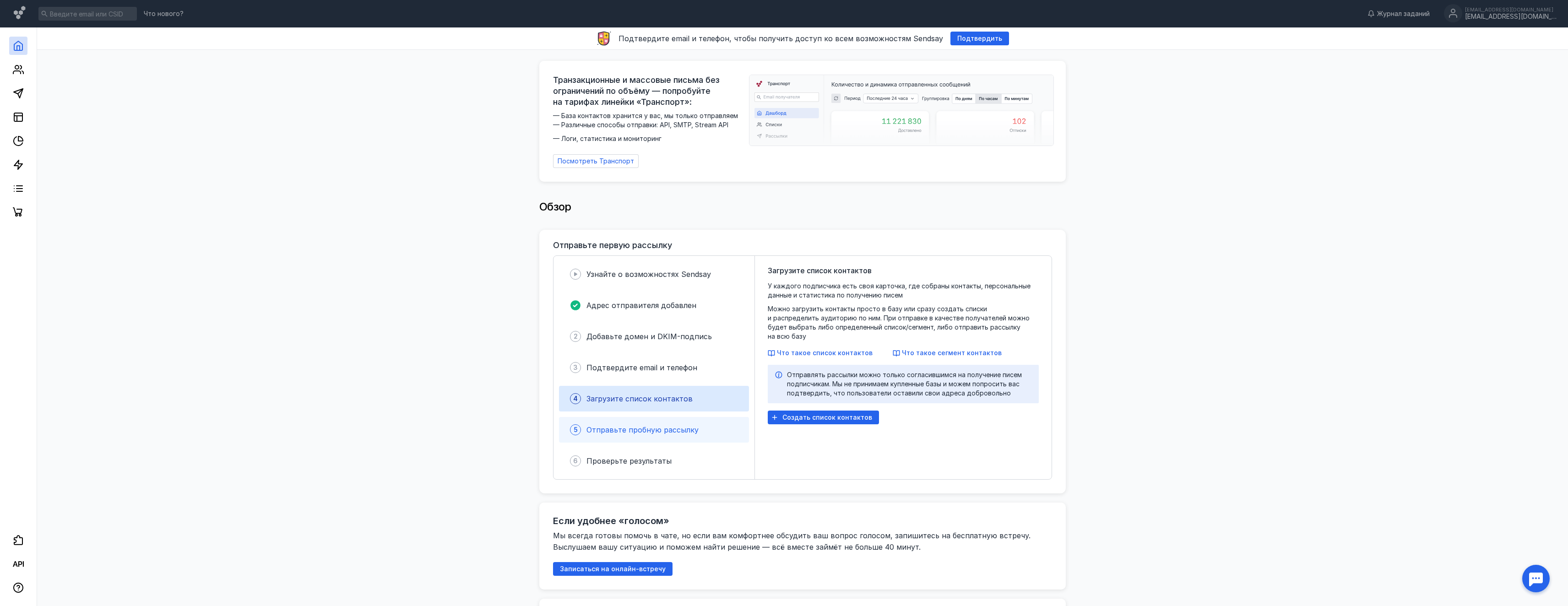
click at [660, 417] on div "5 Отправьте пробную рассылку" at bounding box center [653, 430] width 190 height 26
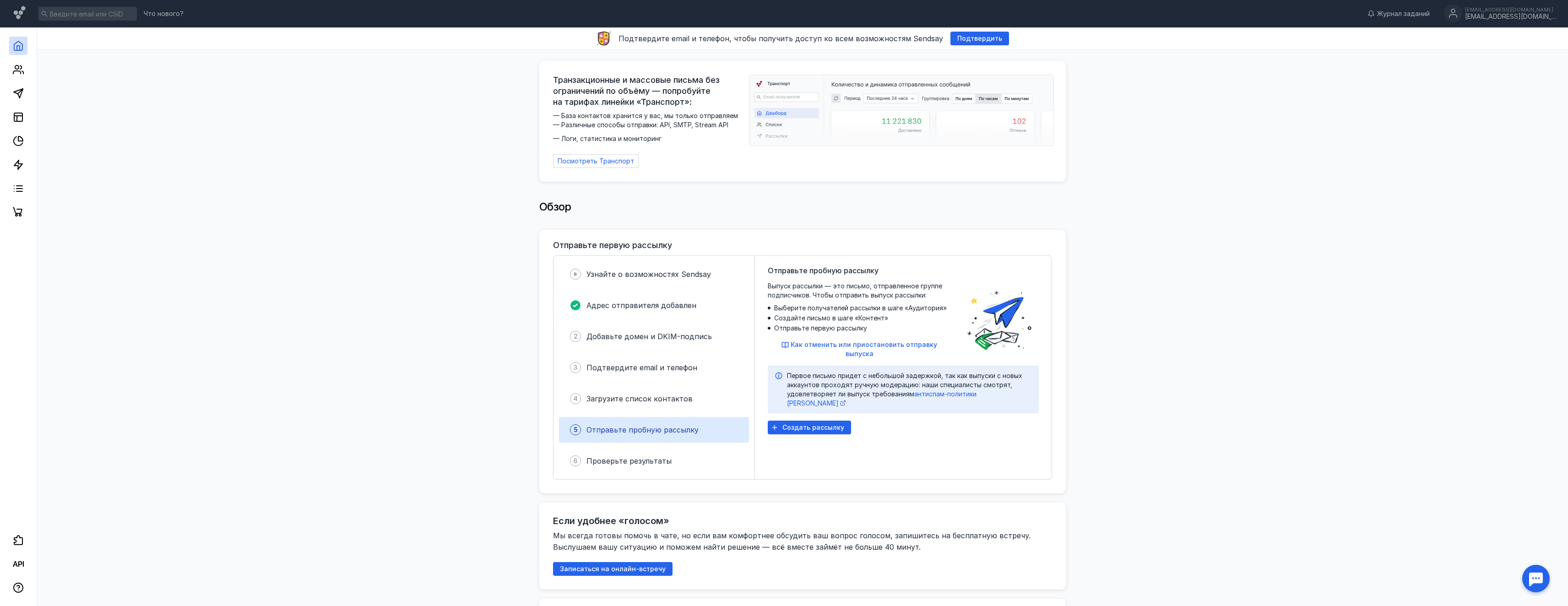
click at [654, 443] on div "Узнайте о возможностях [PERSON_NAME] отправителя добавлен 2 Добавьте домен и DK…" at bounding box center [653, 368] width 201 height 223
click at [653, 457] on span "Проверьте результаты" at bounding box center [628, 461] width 85 height 9
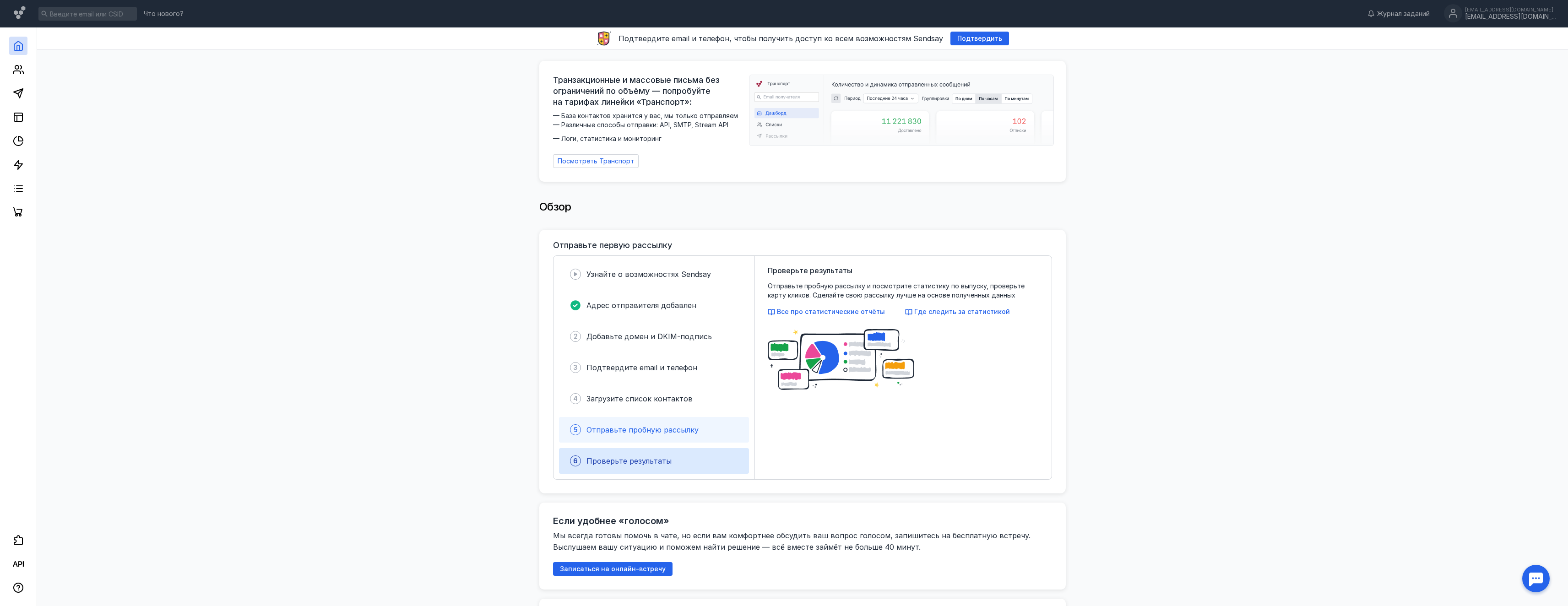
click at [659, 438] on div "5 Отправьте пробную рассылку" at bounding box center [653, 430] width 190 height 26
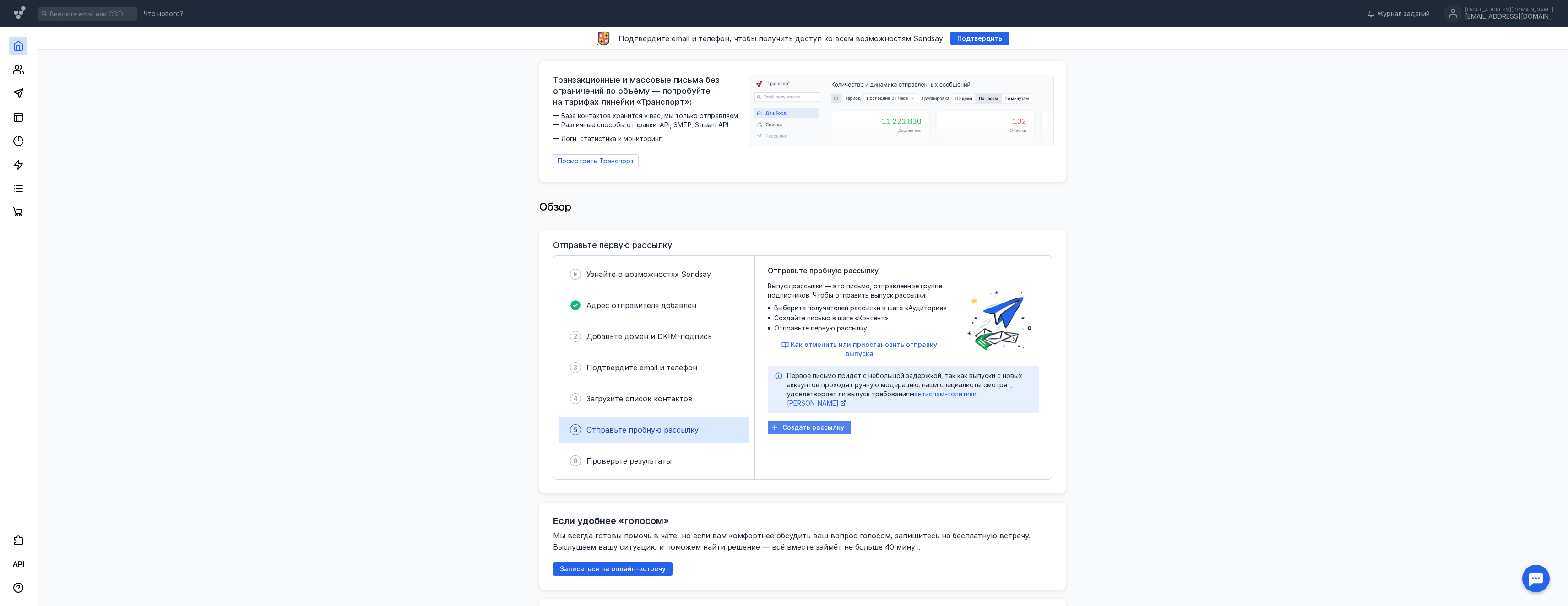
click at [823, 424] on span "Создать рассылку" at bounding box center [813, 427] width 62 height 8
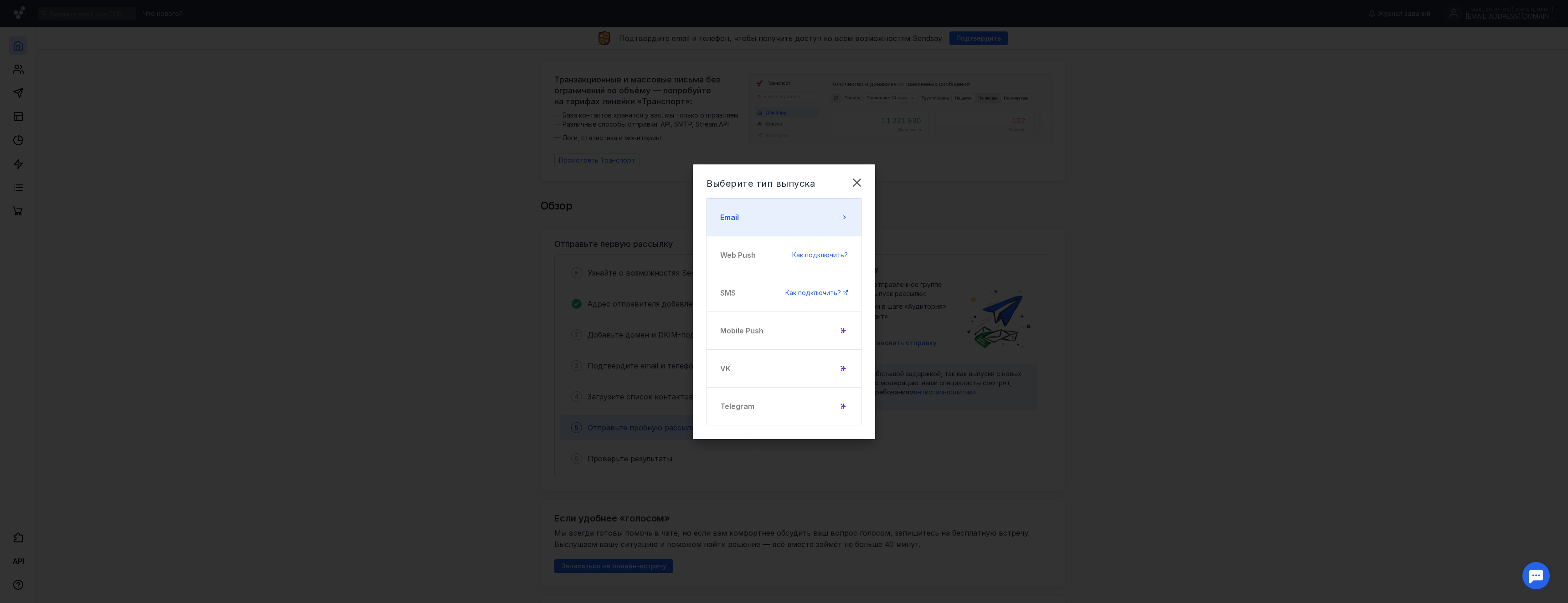
click at [835, 218] on button "Email" at bounding box center [784, 217] width 155 height 38
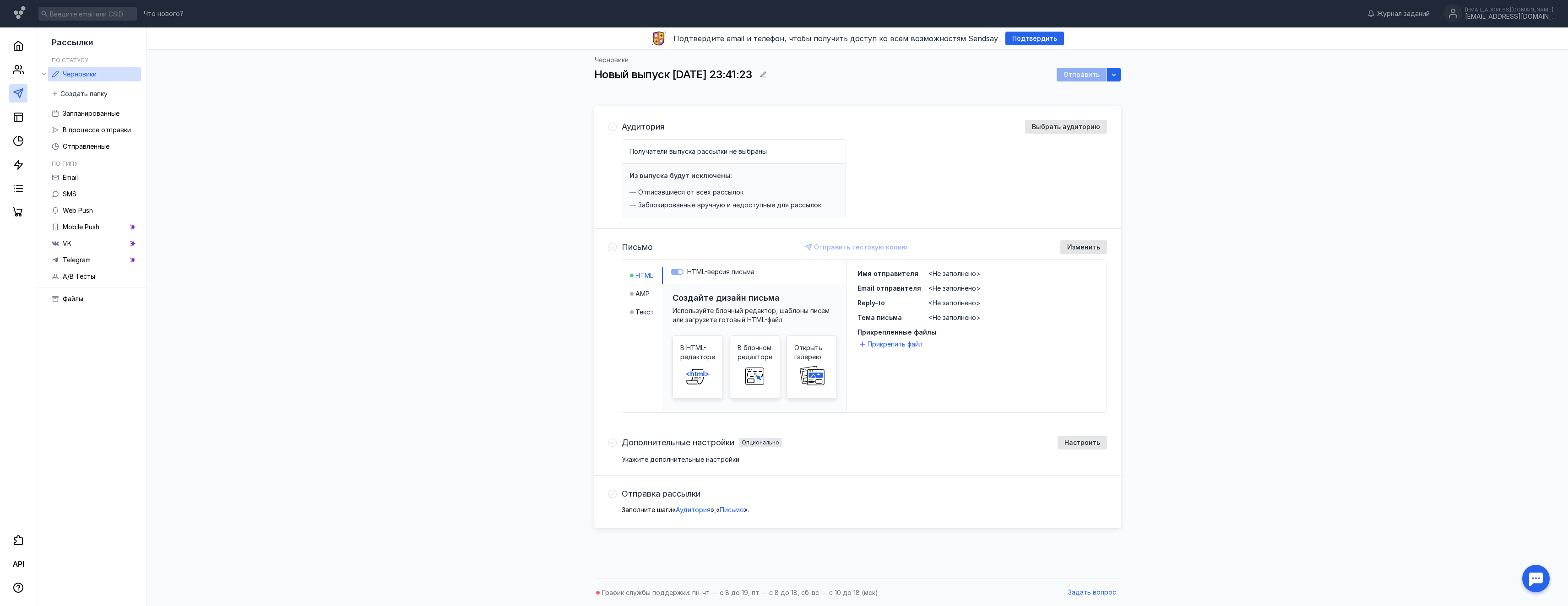
click at [952, 272] on span "<Не заполнено>" at bounding box center [954, 273] width 52 height 8
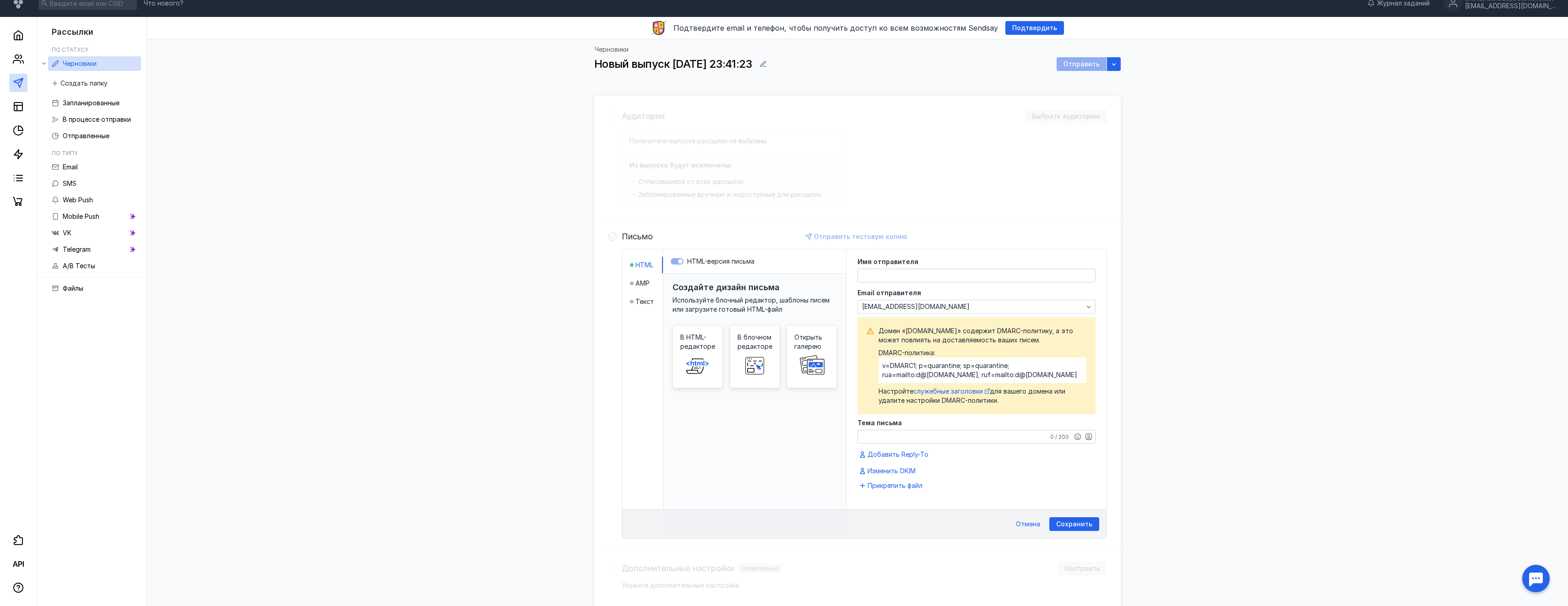
scroll to position [10, 0]
click at [944, 224] on div "Письмо Отправить тестовую копию HTML AMP Текст HTML-версия письма Создайте диза…" at bounding box center [857, 385] width 526 height 332
click at [921, 300] on div "Email отправителя [EMAIL_ADDRESS][DOMAIN_NAME]" at bounding box center [976, 302] width 238 height 24
click at [917, 307] on span "[EMAIL_ADDRESS][DOMAIN_NAME]" at bounding box center [916, 307] width 108 height 8
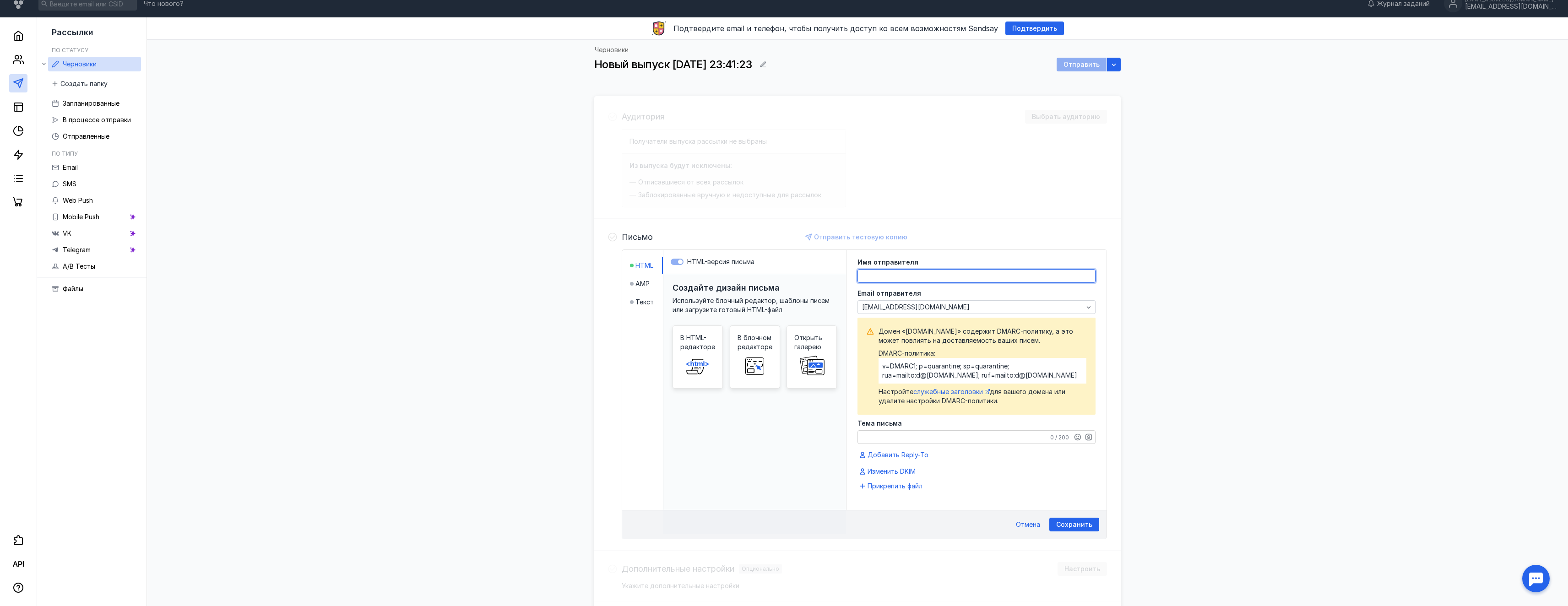
click at [919, 281] on textarea at bounding box center [976, 276] width 237 height 13
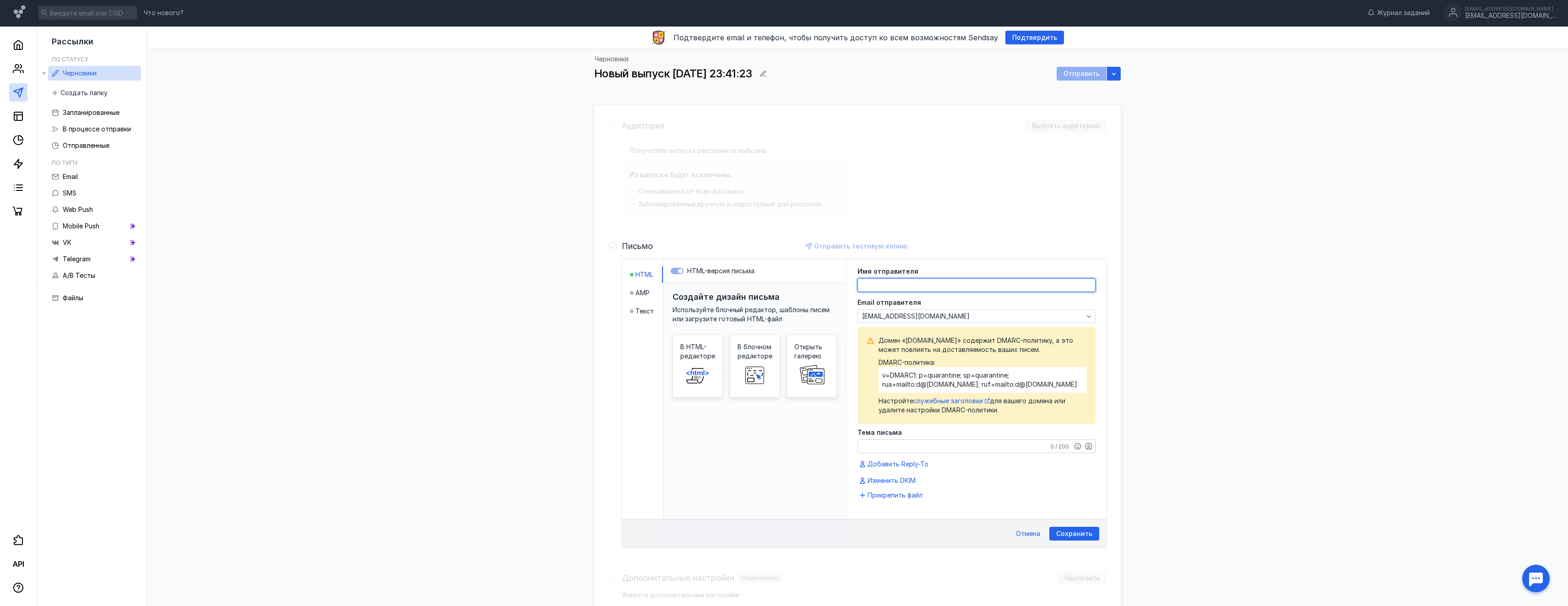
scroll to position [0, 0]
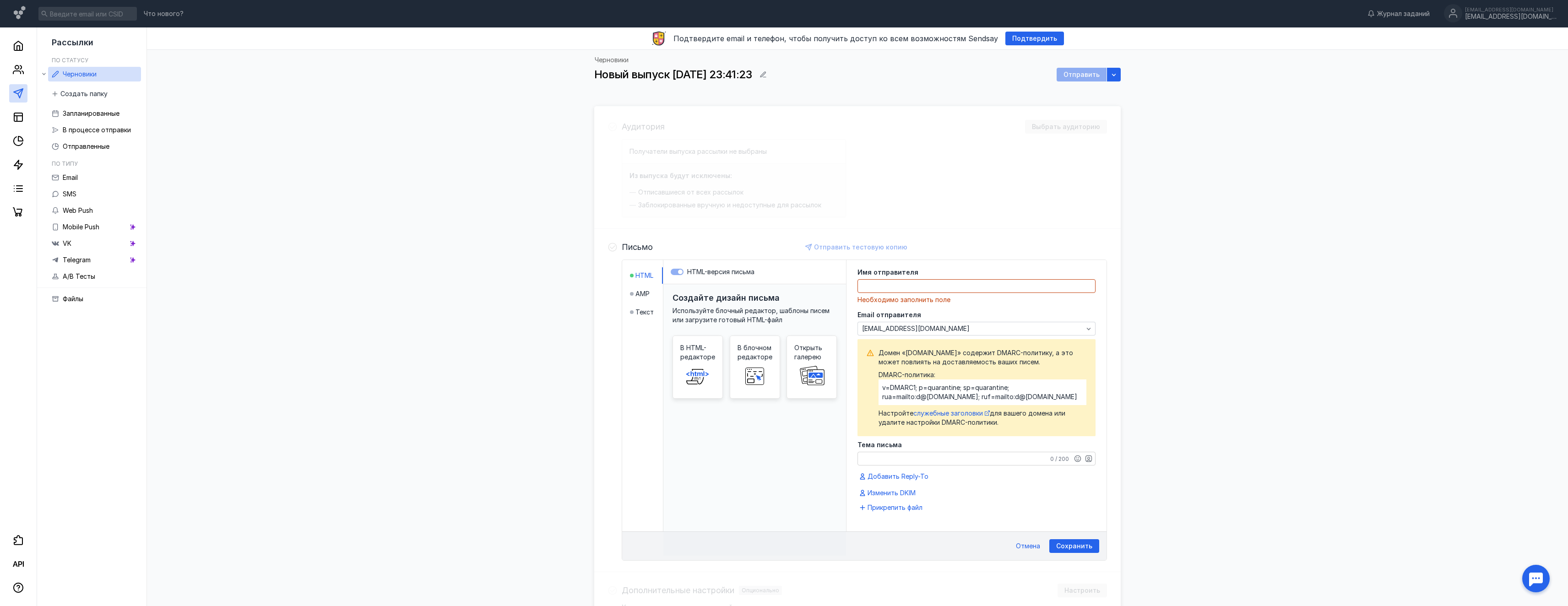
click at [947, 239] on div "Письмо Отправить тестовую копию HTML AMP Текст HTML-версия письма Создайте диза…" at bounding box center [857, 401] width 526 height 344
click at [952, 319] on div "Email отправителя [EMAIL_ADDRESS][DOMAIN_NAME]" at bounding box center [976, 323] width 238 height 24
click at [947, 325] on div "[EMAIL_ADDRESS][DOMAIN_NAME]" at bounding box center [972, 329] width 226 height 8
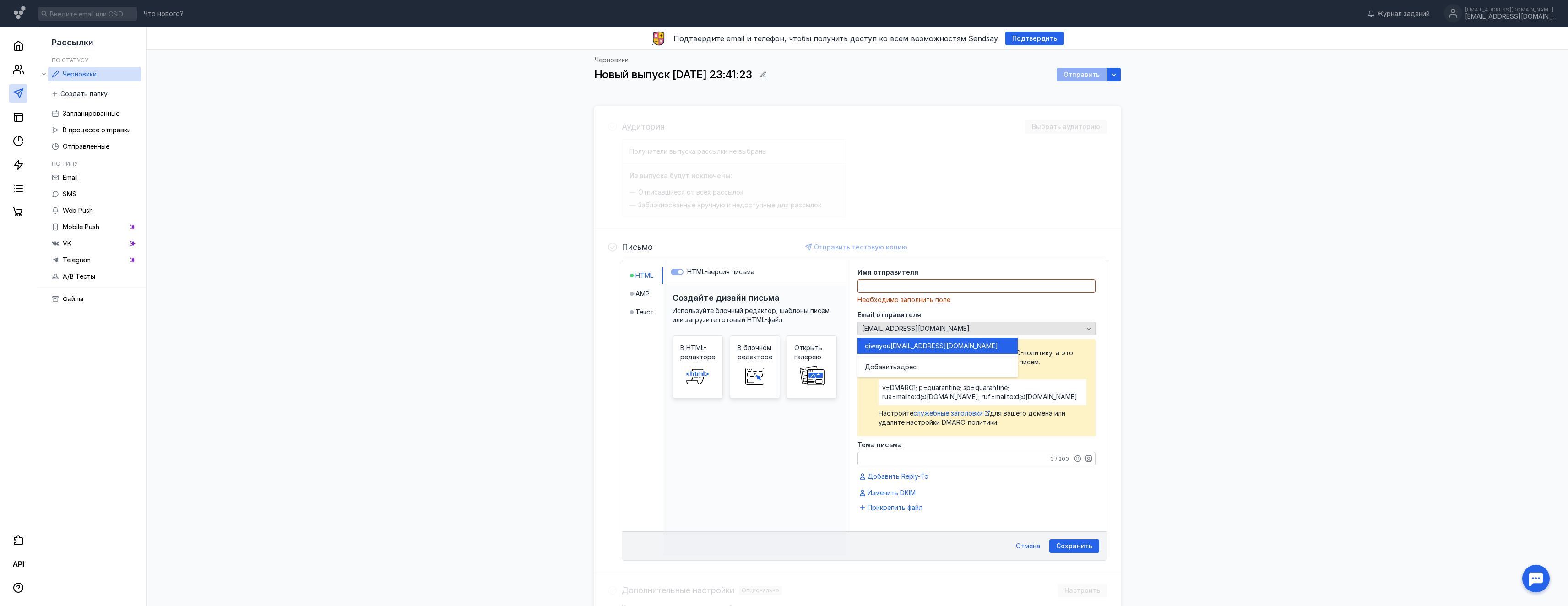
click at [947, 325] on div "[EMAIL_ADDRESS][DOMAIN_NAME]" at bounding box center [972, 329] width 226 height 8
drag, startPoint x: 969, startPoint y: 322, endPoint x: 956, endPoint y: 327, distance: 13.9
click at [968, 322] on div "[EMAIL_ADDRESS][DOMAIN_NAME]" at bounding box center [976, 328] width 238 height 13
click at [955, 327] on div "[EMAIL_ADDRESS][DOMAIN_NAME]" at bounding box center [972, 329] width 226 height 8
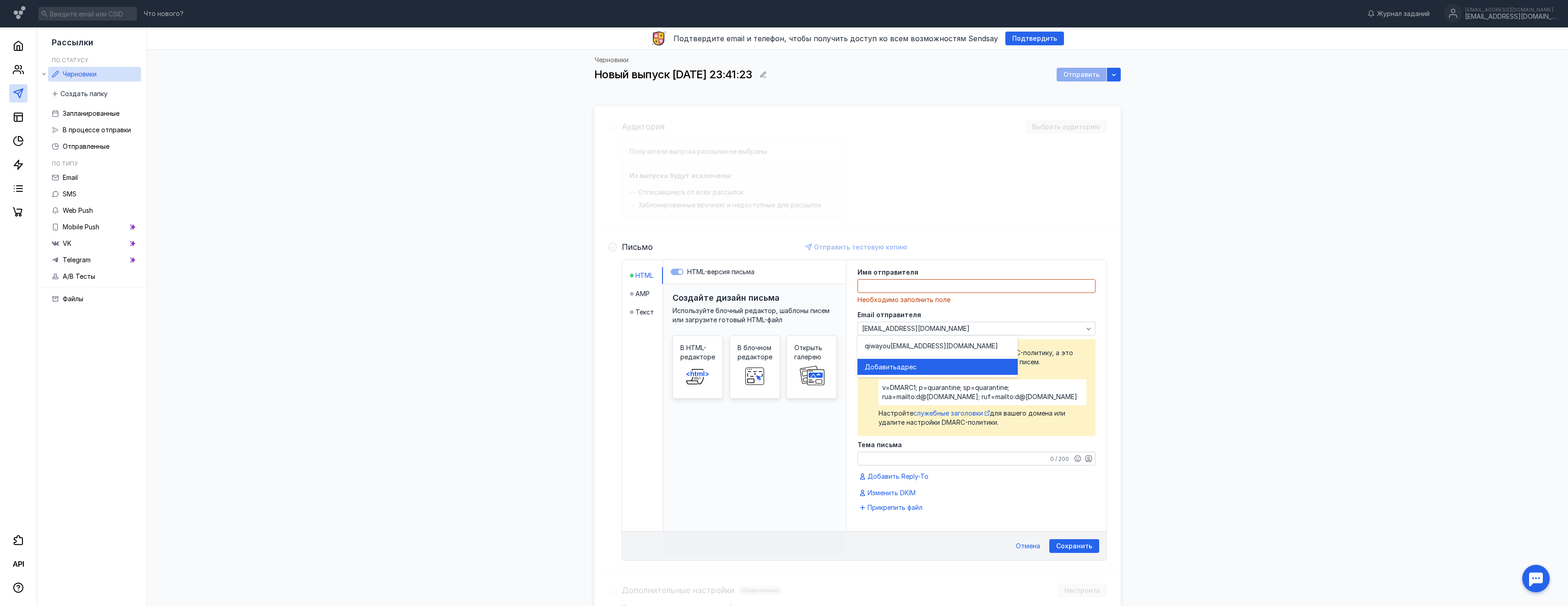
click at [924, 364] on div "Добавить адрес" at bounding box center [938, 367] width 145 height 9
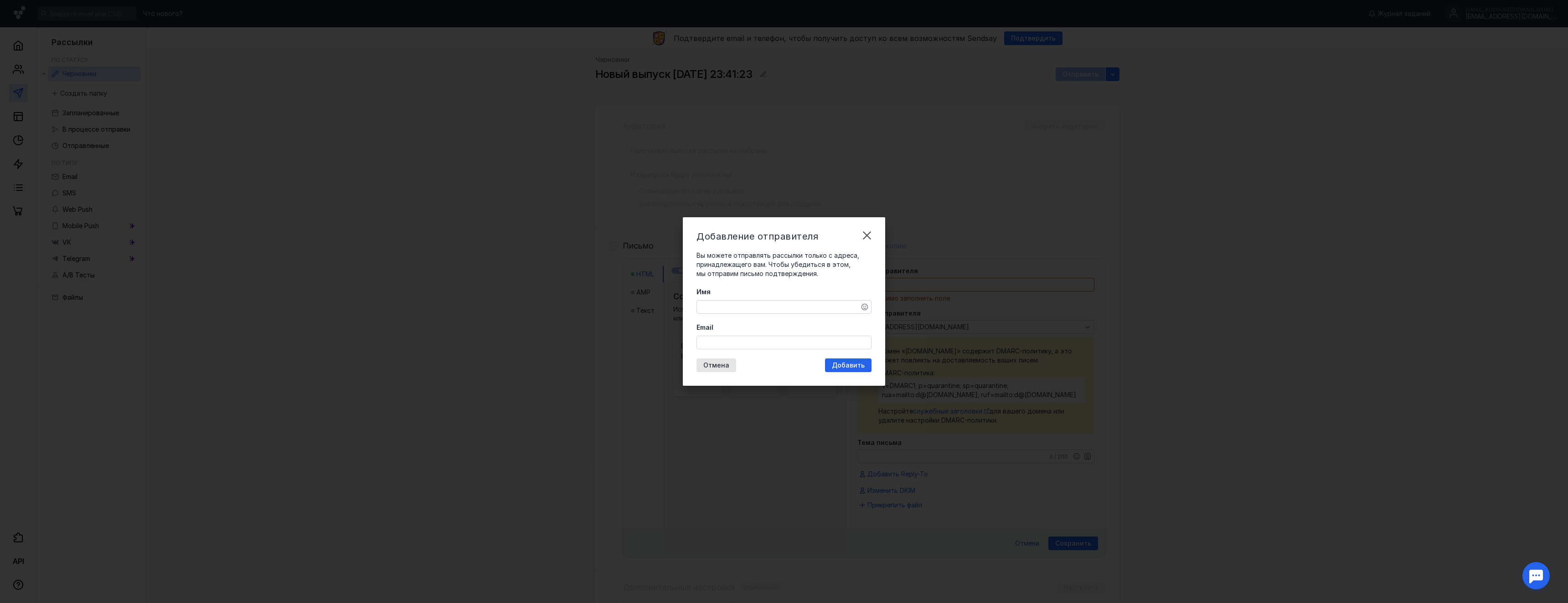
click at [833, 299] on div "Имя" at bounding box center [784, 301] width 175 height 26
click at [827, 303] on textarea "Имя" at bounding box center [784, 307] width 174 height 13
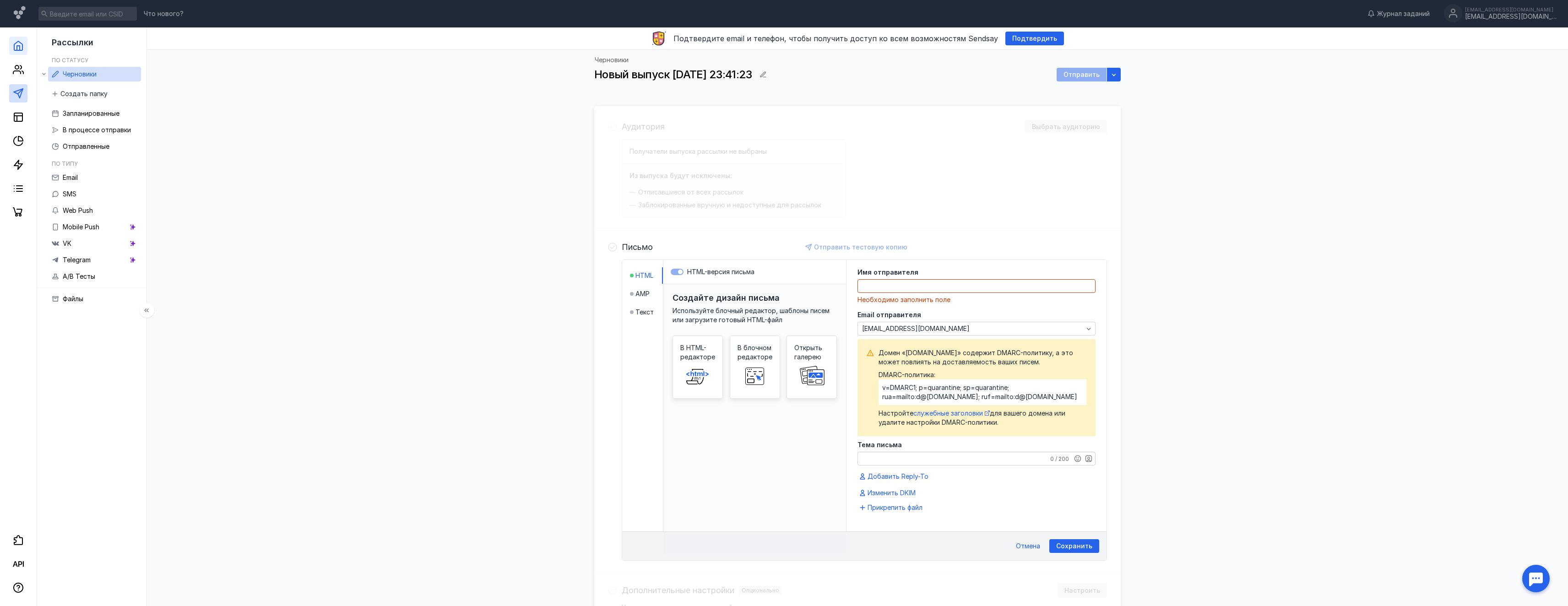
click at [10, 49] on link at bounding box center [18, 46] width 18 height 18
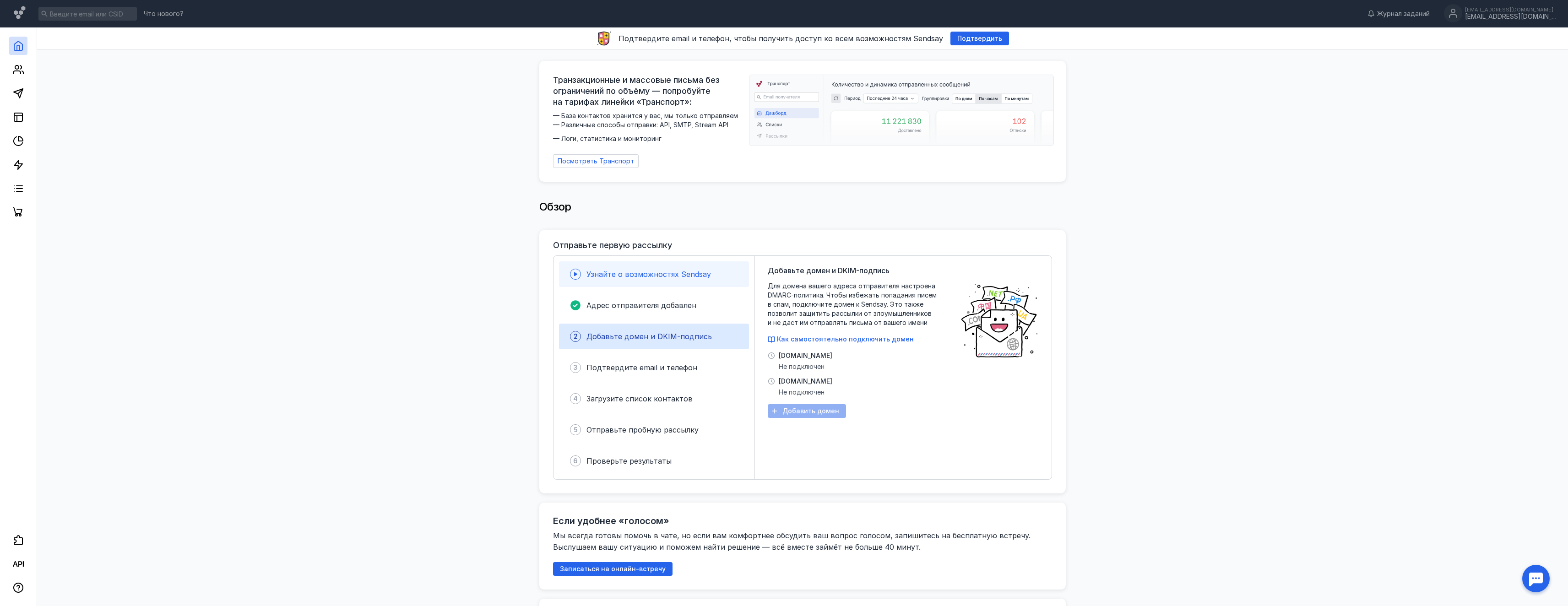
click at [603, 270] on span "Узнайте о возможностях Sendsay" at bounding box center [649, 274] width 125 height 9
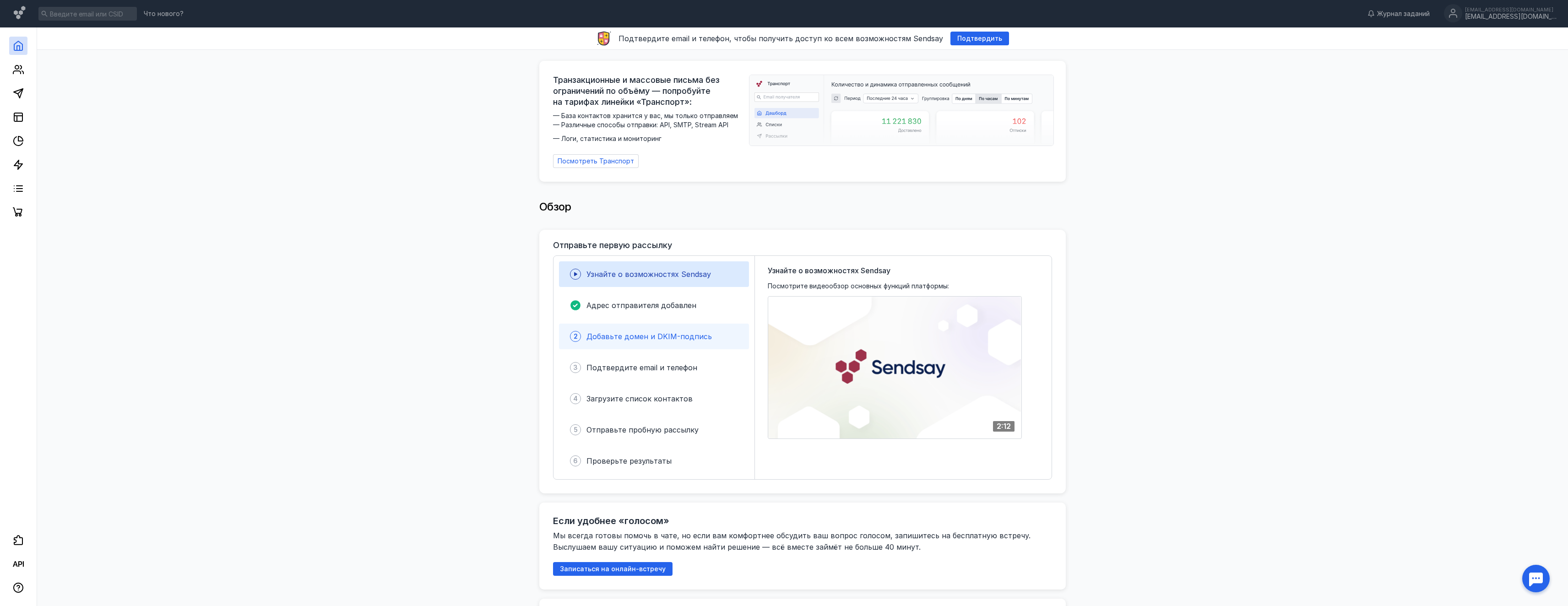
click at [602, 323] on div "2 Добавьте домен и DKIM-подпись" at bounding box center [653, 336] width 190 height 26
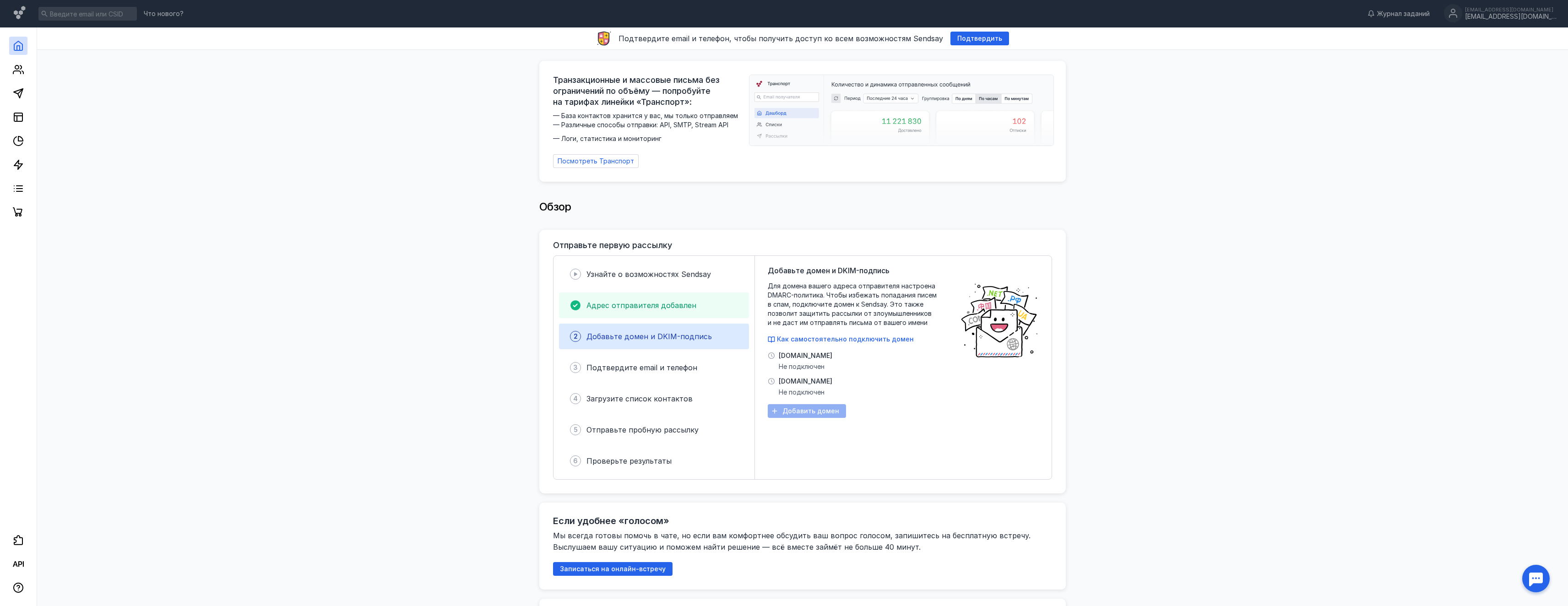
click at [697, 311] on div "Адрес отправителя добавлен" at bounding box center [653, 306] width 190 height 26
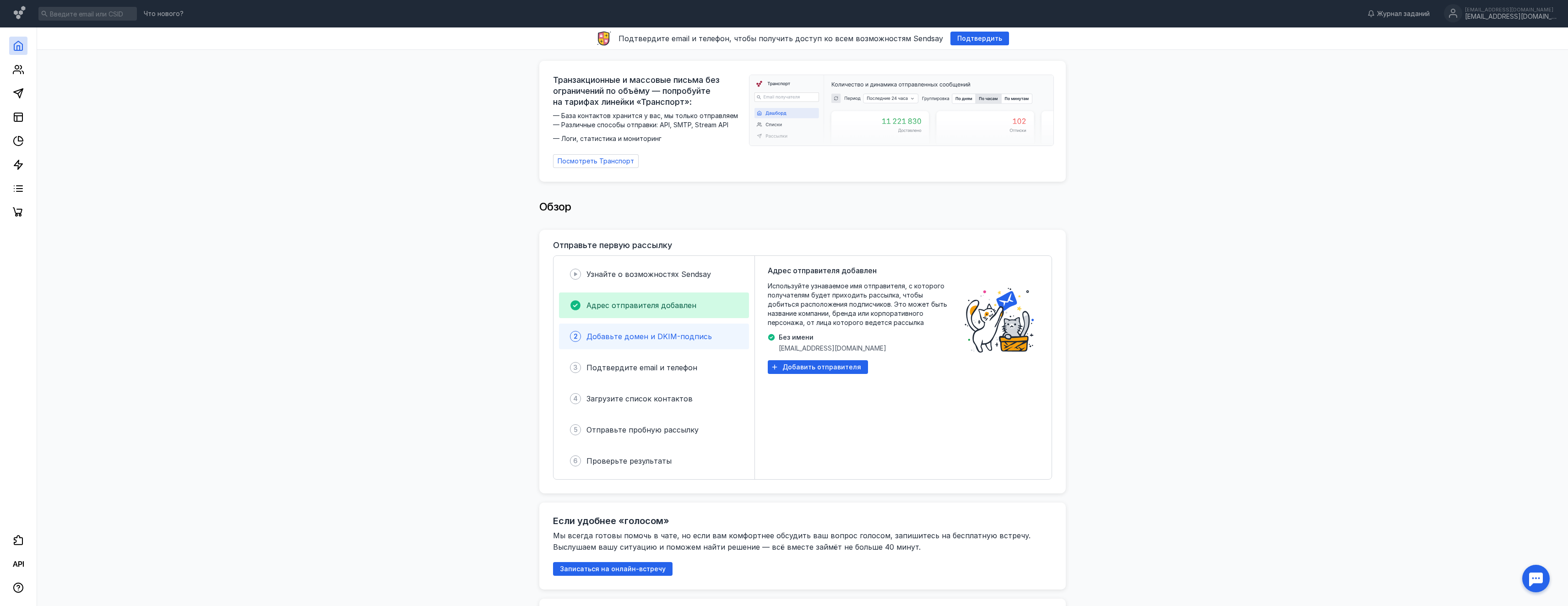
click at [691, 331] on div "Добавьте домен и DKIM-подпись" at bounding box center [649, 336] width 125 height 11
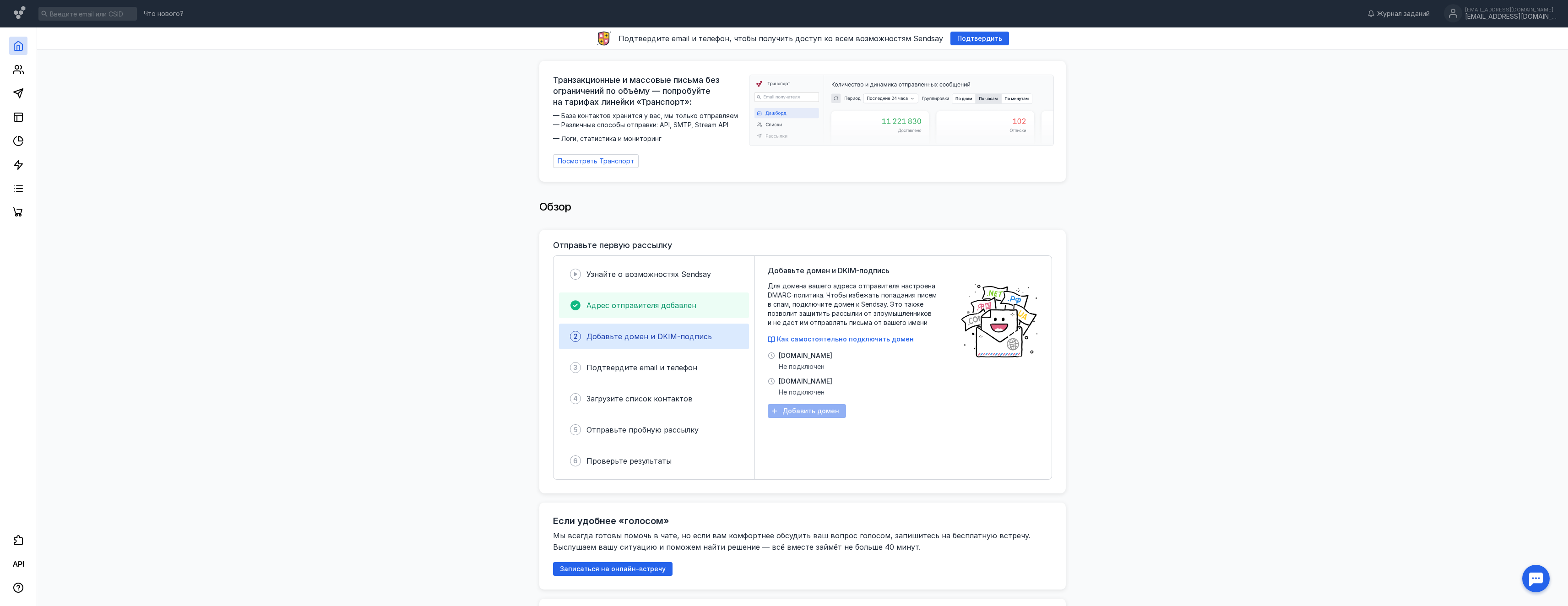
click at [687, 307] on div "Адрес отправителя добавлен" at bounding box center [653, 306] width 190 height 26
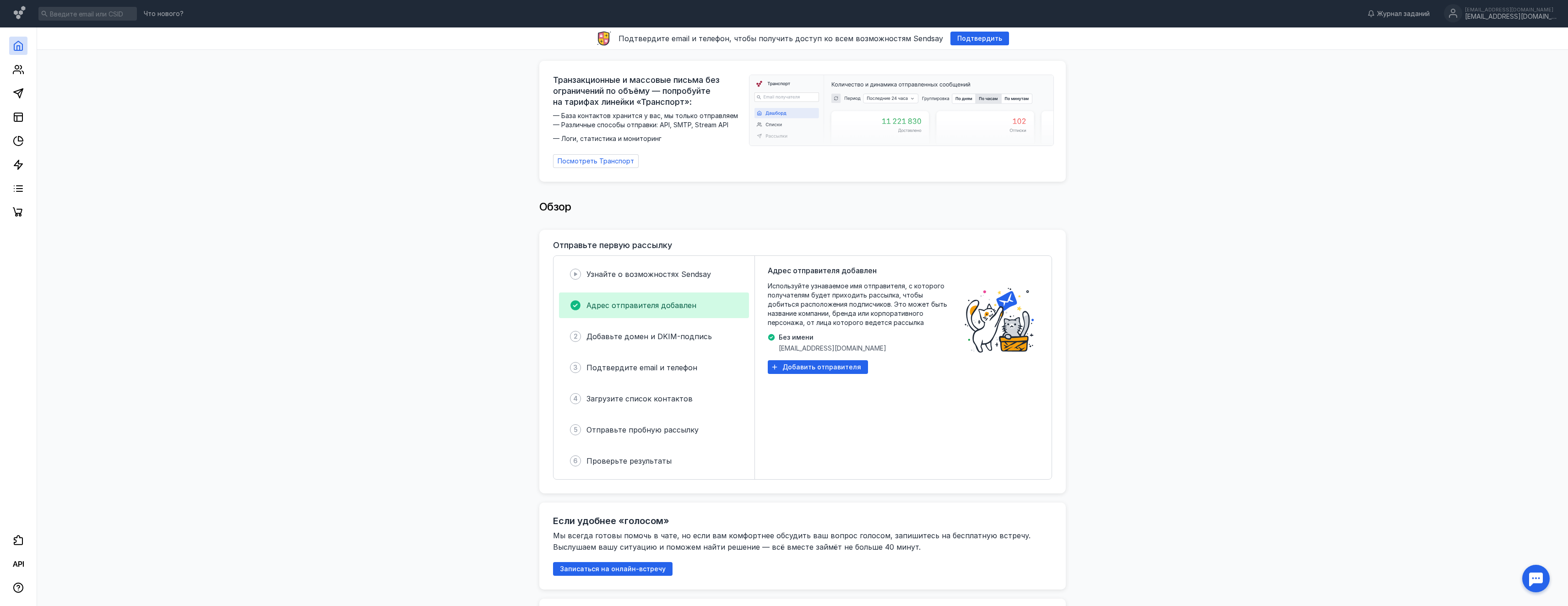
drag, startPoint x: 790, startPoint y: 360, endPoint x: 804, endPoint y: 344, distance: 21.3
click at [808, 338] on div "Адрес отправителя добавлен Используйте узнаваемое имя отправителя, с которого п…" at bounding box center [859, 368] width 183 height 205
click at [794, 360] on div "Добавить отправителя" at bounding box center [818, 367] width 100 height 13
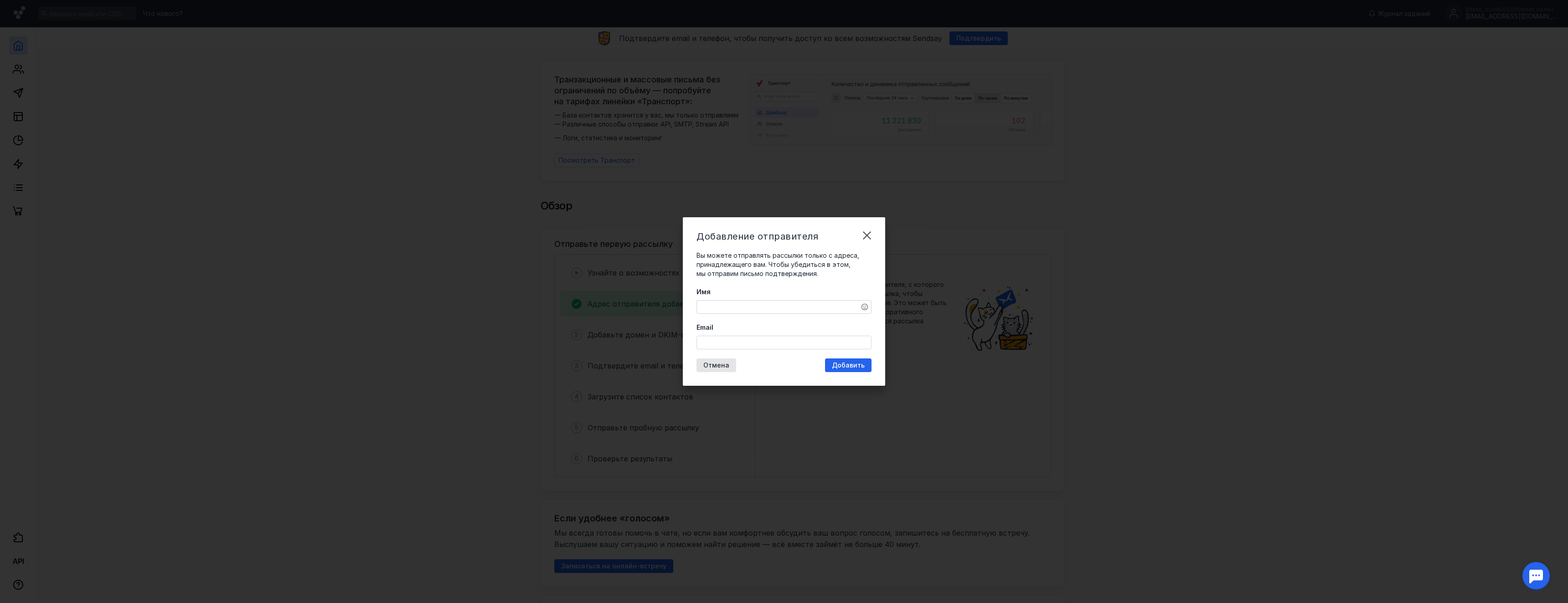
click at [788, 313] on div at bounding box center [784, 307] width 175 height 13
click at [783, 304] on textarea "Имя" at bounding box center [784, 307] width 174 height 13
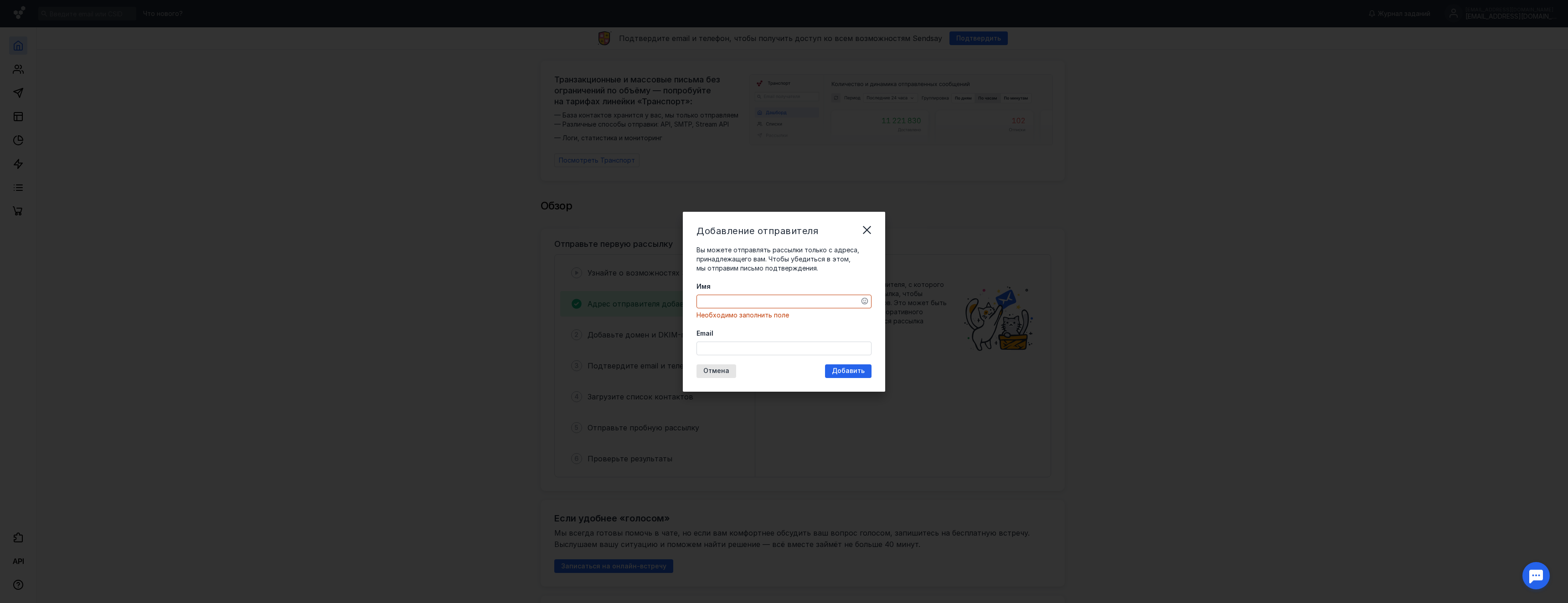
drag, startPoint x: 881, startPoint y: 228, endPoint x: 864, endPoint y: 235, distance: 18.4
click at [864, 235] on div "Добавление отправителя Вы можете отправлять рассылки только с адреса, принадлеж…" at bounding box center [784, 302] width 202 height 180
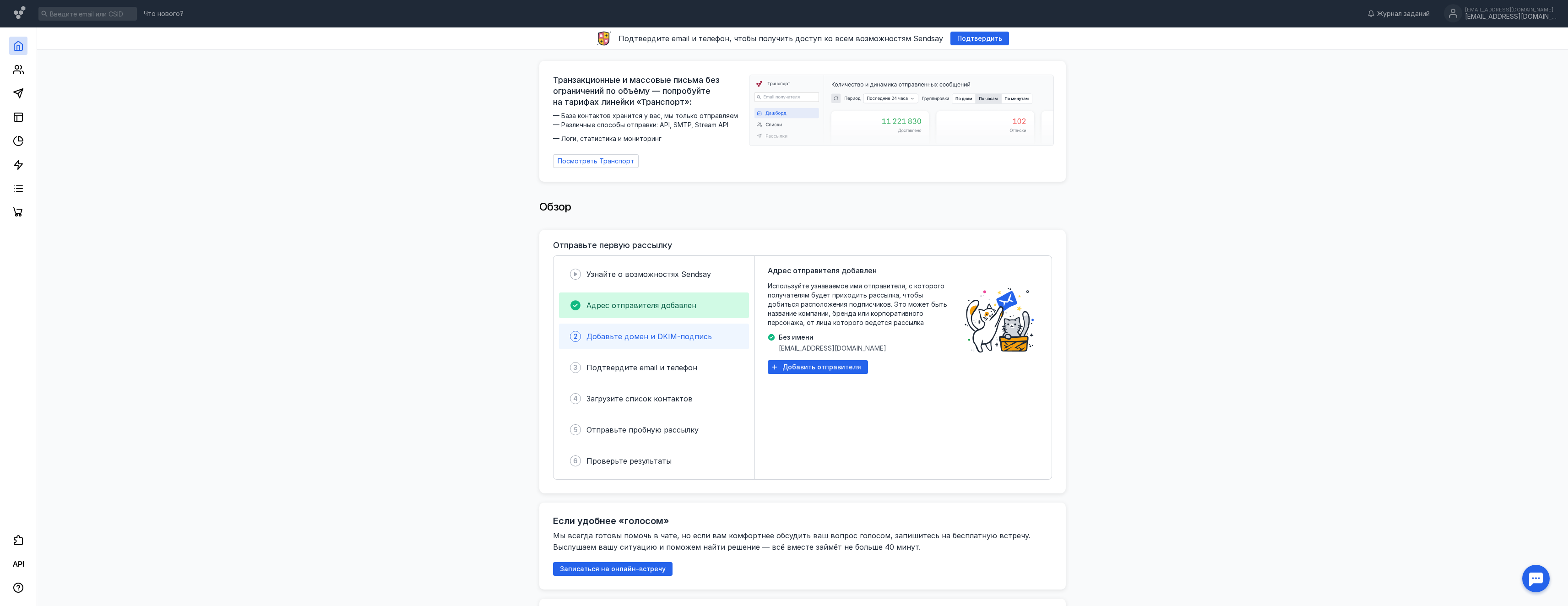
click at [646, 337] on div "Добавьте домен и DKIM-подпись" at bounding box center [649, 336] width 125 height 11
